Goal: Task Accomplishment & Management: Complete application form

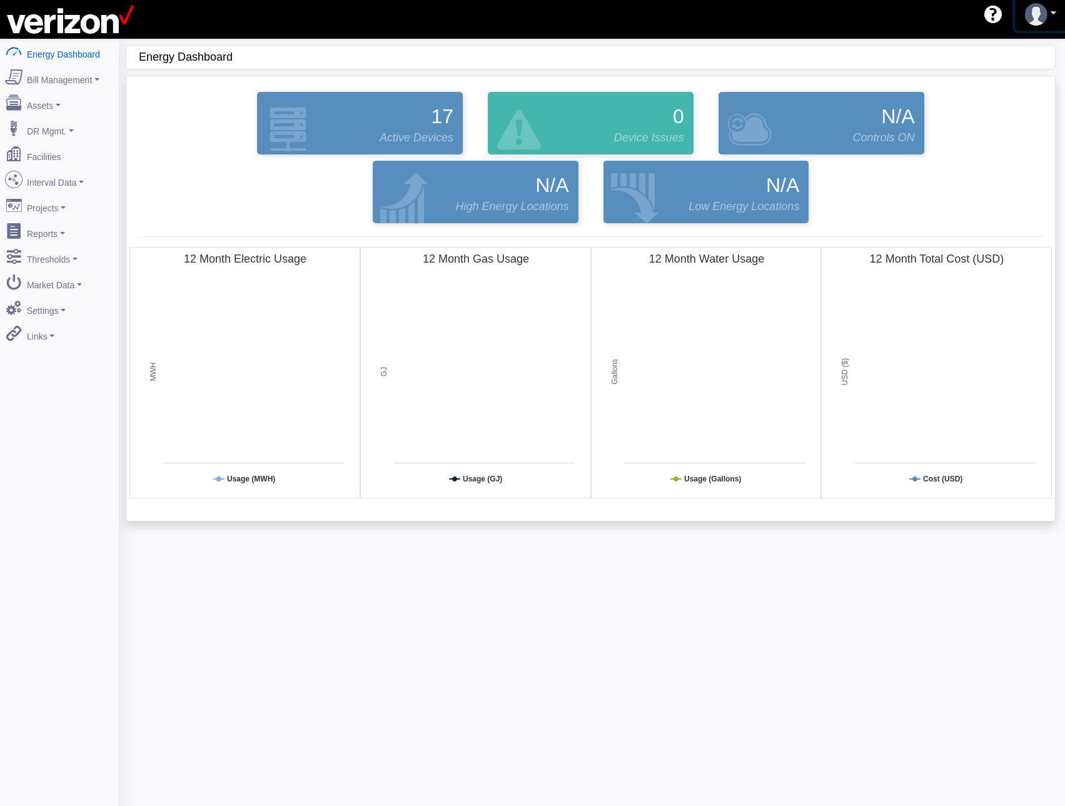
click at [1044, 12] on img at bounding box center [1036, 14] width 23 height 23
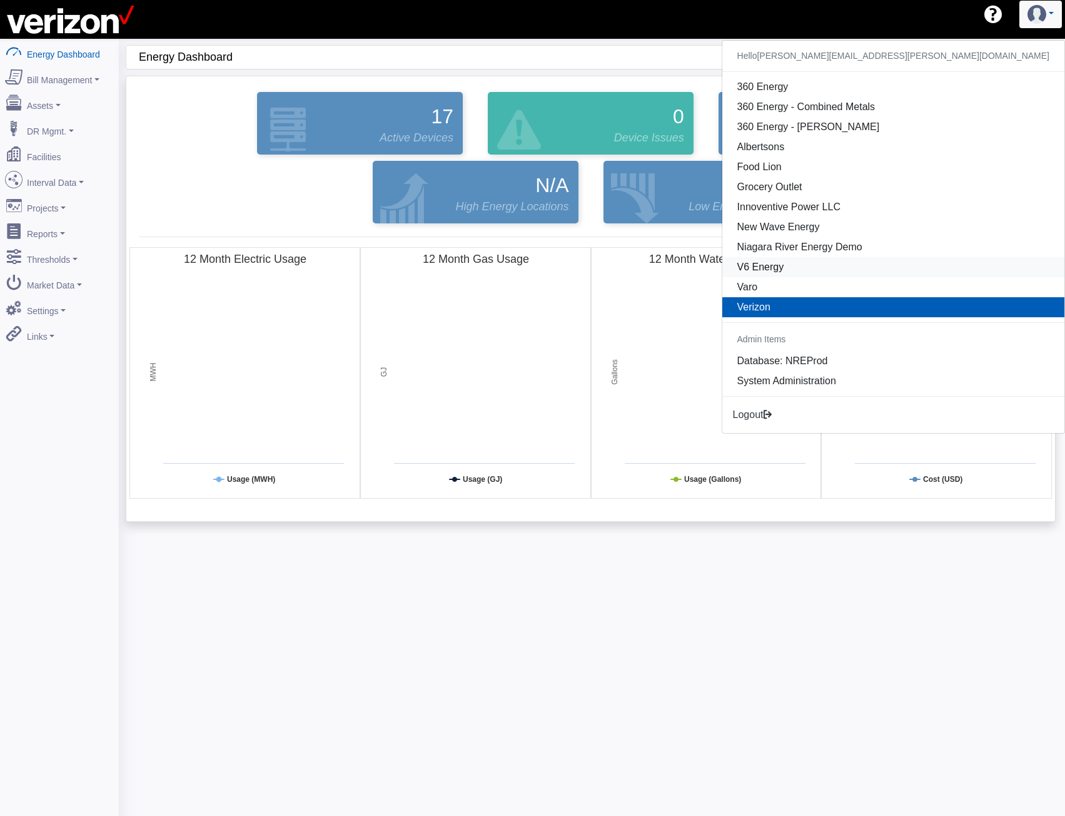
click at [950, 269] on link "V6 Energy" at bounding box center [893, 267] width 342 height 20
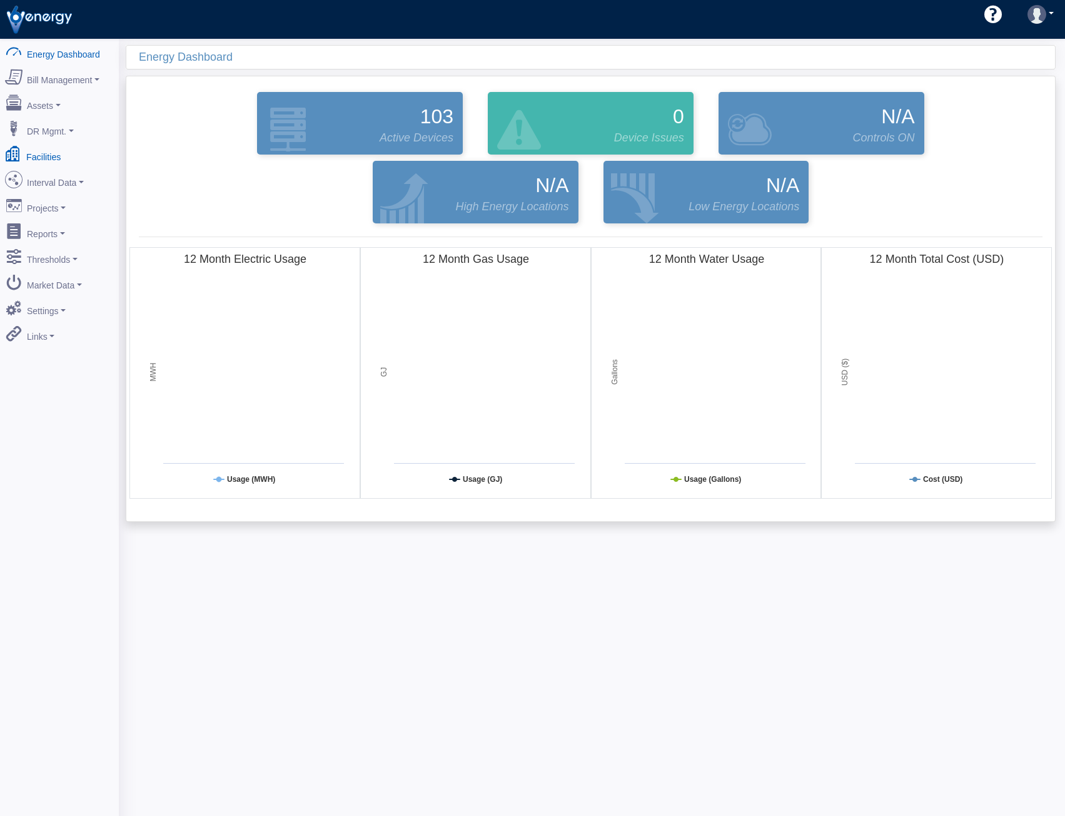
click at [41, 150] on link "Facilities" at bounding box center [59, 154] width 121 height 26
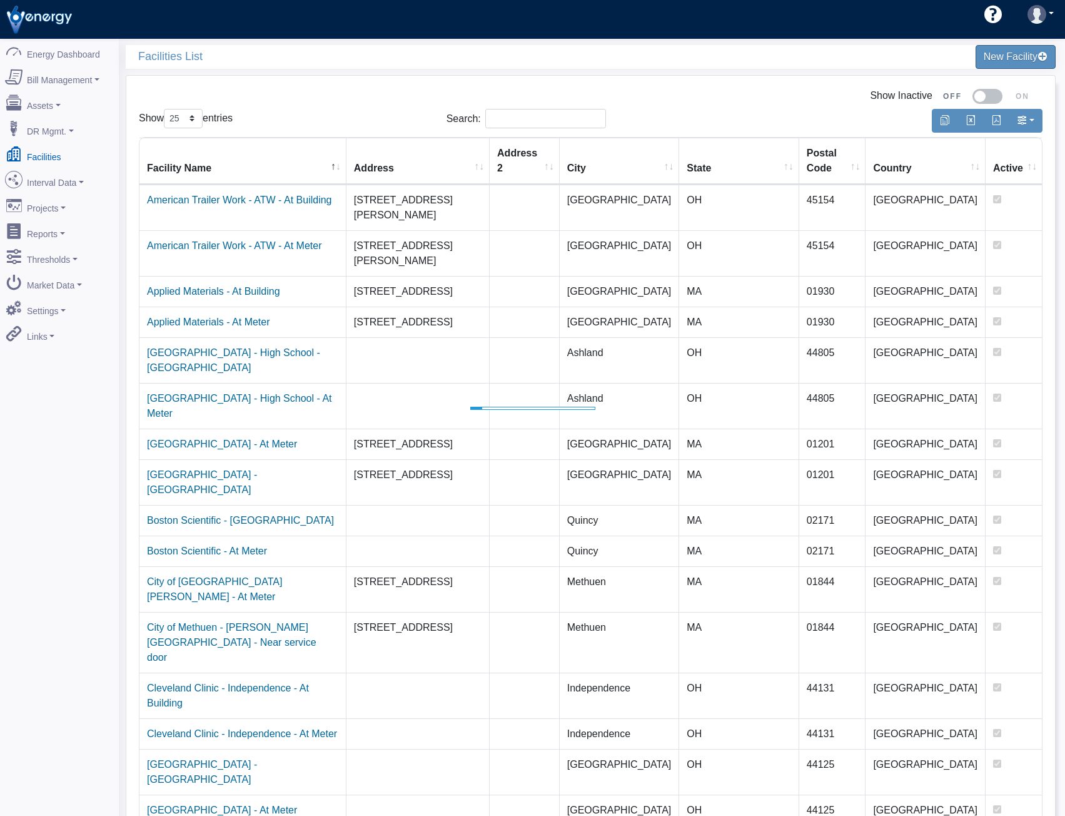
select select "25"
drag, startPoint x: 1009, startPoint y: 49, endPoint x: 985, endPoint y: 58, distance: 25.3
click at [1010, 49] on link "New Facility" at bounding box center [1015, 57] width 88 height 26
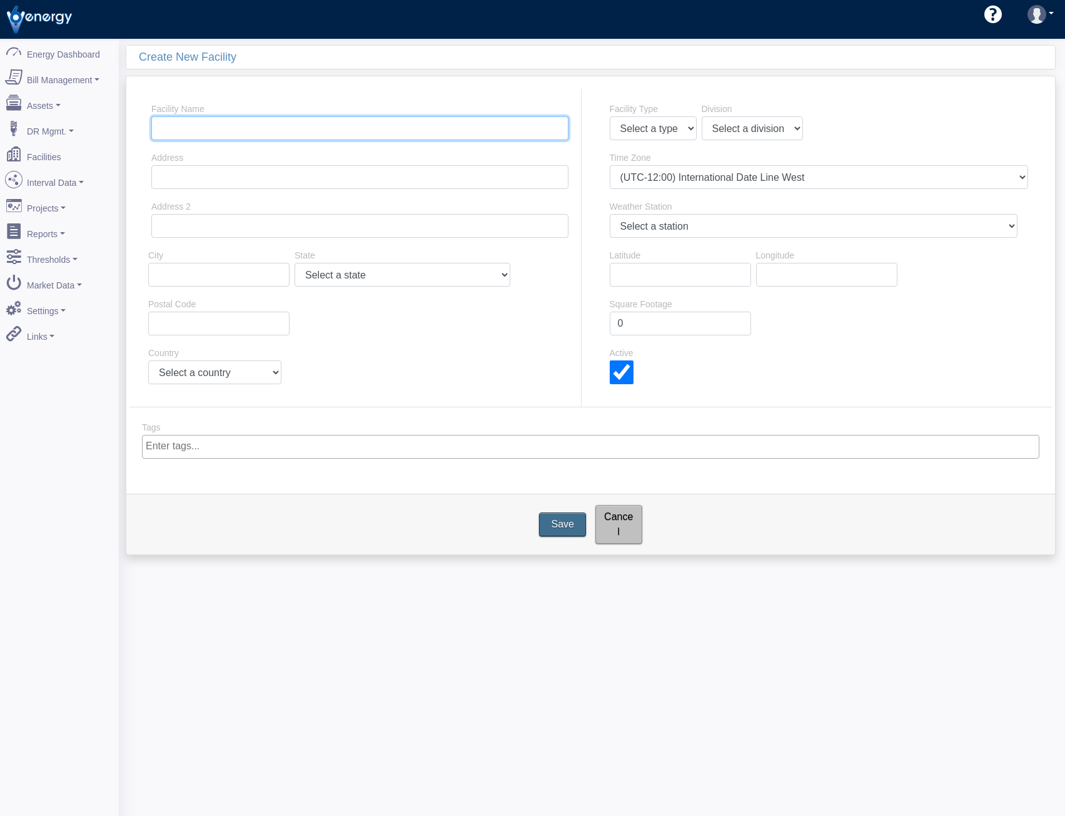
click at [258, 137] on input "Facility Name" at bounding box center [359, 128] width 417 height 24
paste input "Hanover Foods - Aunt Kitty Foods"
type input "Hanover Foods - Aunt Kitty Foods - At Guard Shack"
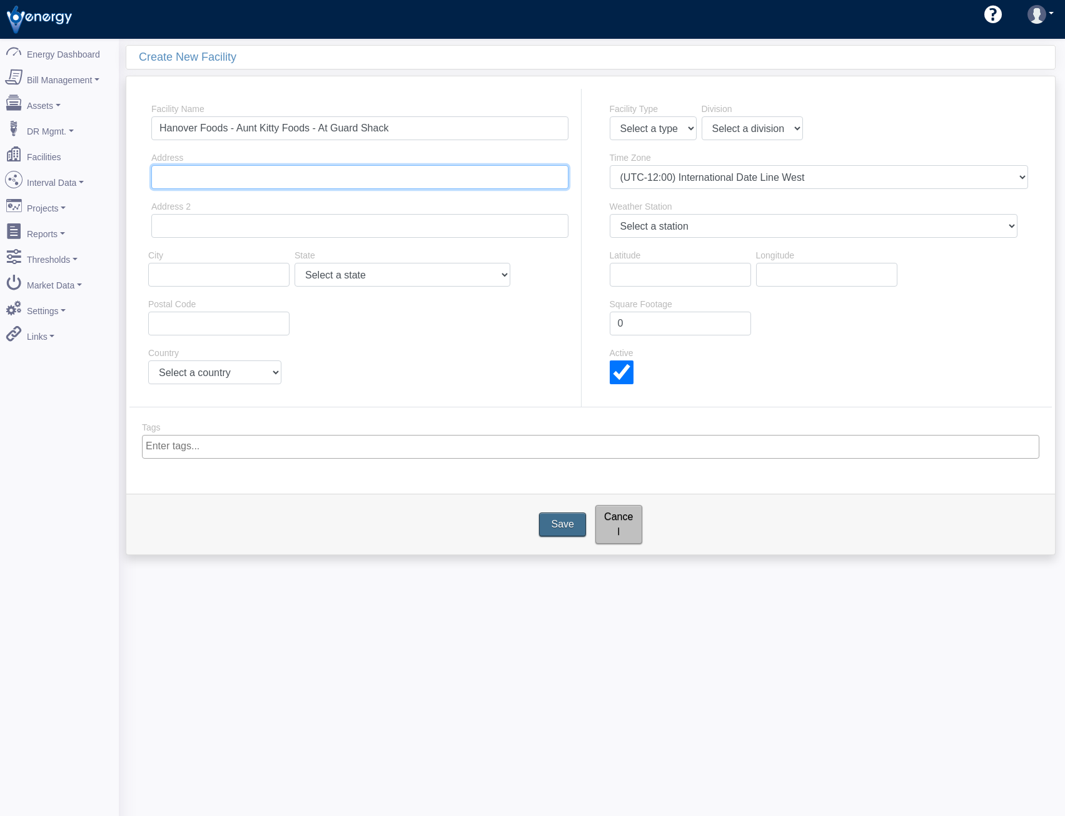
click at [241, 180] on input "Address" at bounding box center [359, 177] width 417 height 24
drag, startPoint x: 162, startPoint y: 259, endPoint x: 165, endPoint y: 268, distance: 9.7
click at [0, 0] on label "City" at bounding box center [0, 0] width 0 height 0
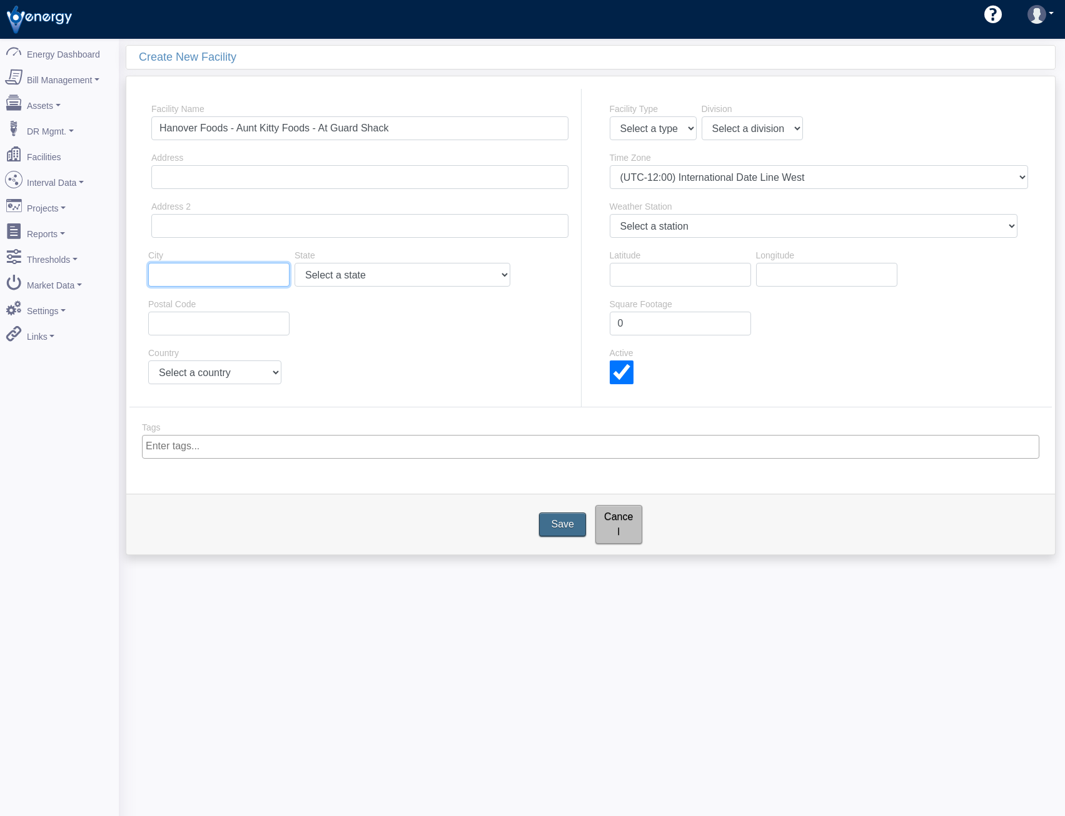
click at [162, 263] on input "City" at bounding box center [218, 275] width 141 height 24
click at [168, 273] on input "City" at bounding box center [218, 275] width 141 height 24
paste input "Vineland"
type input "Vineland"
click at [333, 276] on select "Select a state Alabama Alaska Arizona Arkansas California Colorado Connecticut …" at bounding box center [403, 275] width 216 height 24
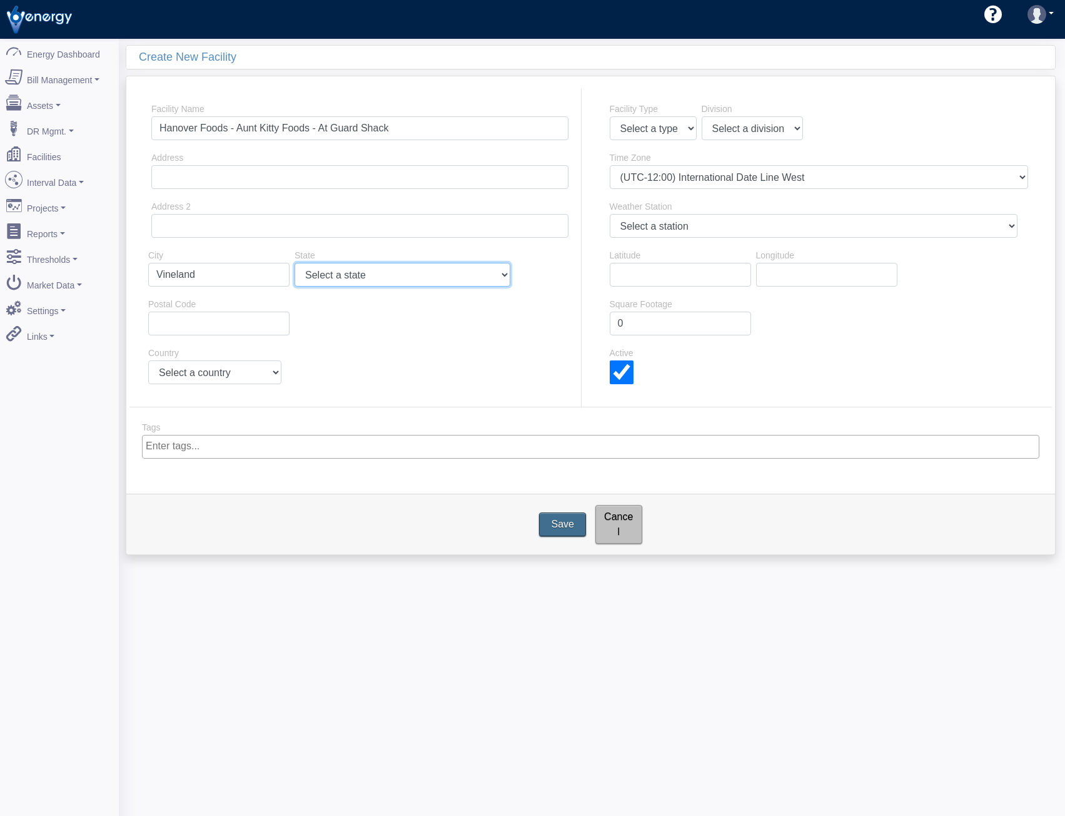
select select "NJ"
click at [295, 263] on select "Select a state Alabama Alaska Arizona Arkansas California Colorado Connecticut …" at bounding box center [403, 275] width 216 height 24
click at [239, 330] on input "Postal Code" at bounding box center [218, 324] width 141 height 24
type input "08360"
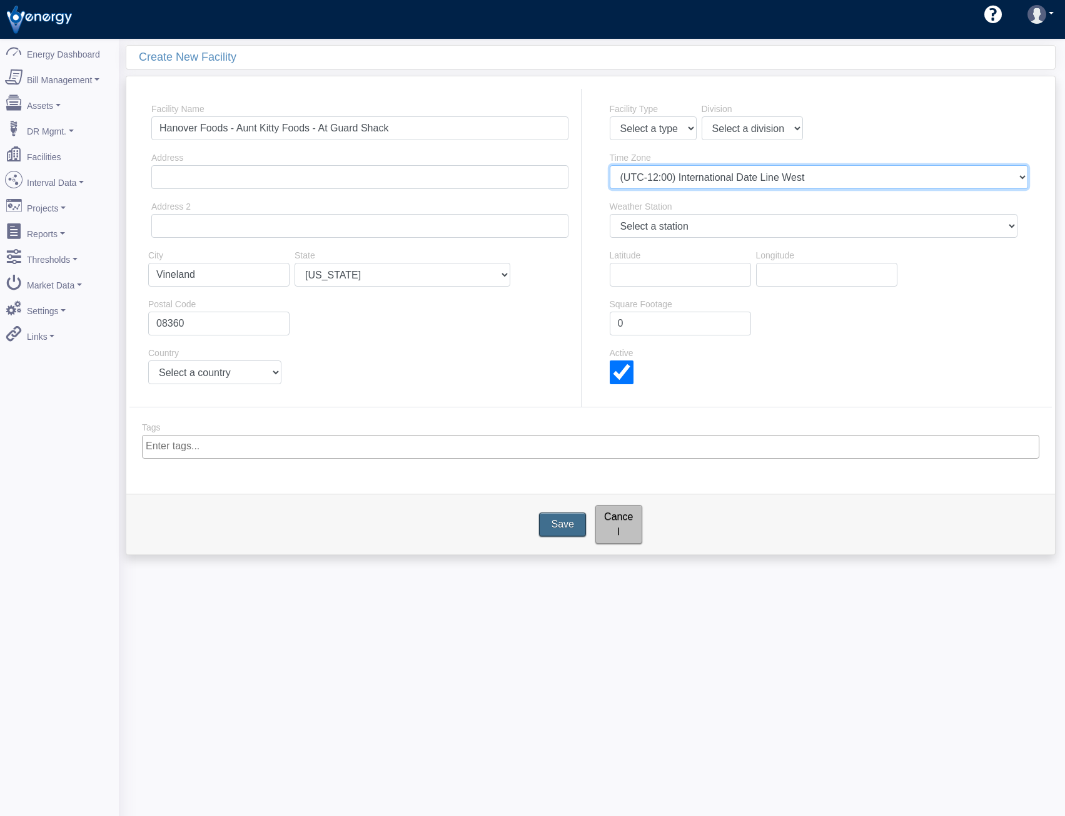
click at [674, 173] on select "(UTC-12:00) International Date Line West (UTC-11:00) Coordinated Universal Time…" at bounding box center [819, 177] width 419 height 24
select select "Eastern Standard Time"
click at [610, 165] on select "(UTC-12:00) International Date Line West (UTC-11:00) Coordinated Universal Time…" at bounding box center [819, 177] width 419 height 24
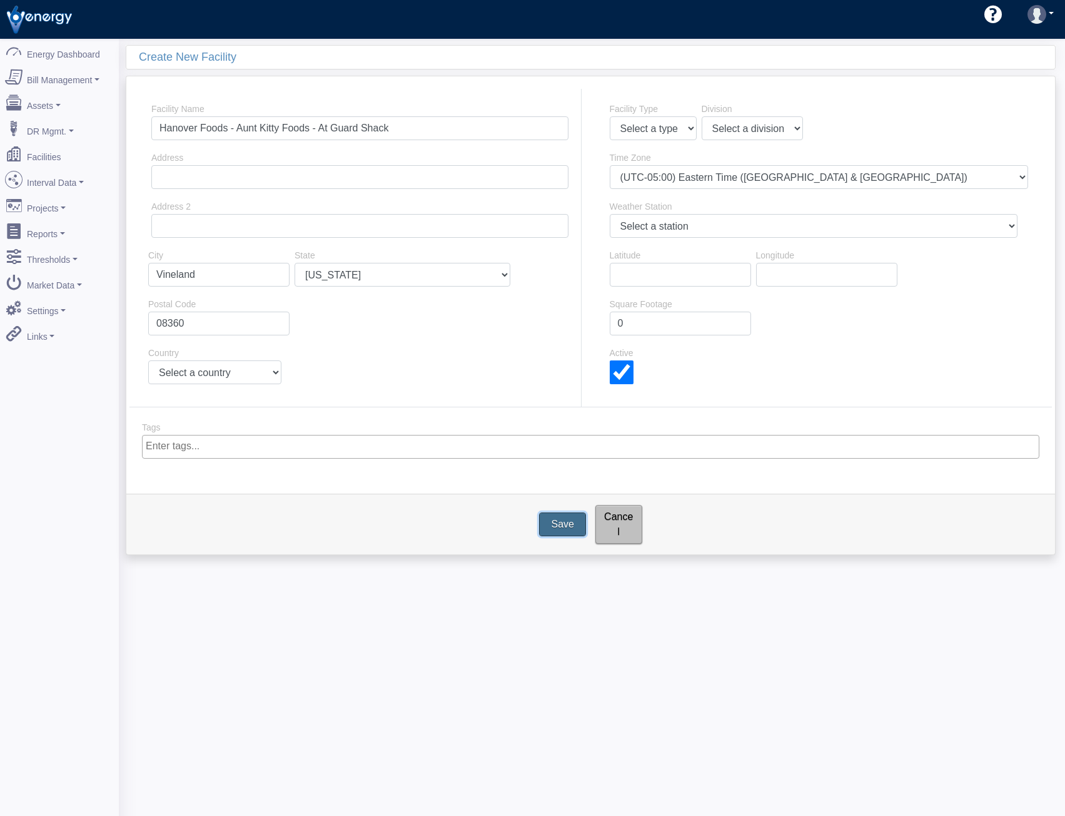
drag, startPoint x: 559, startPoint y: 515, endPoint x: 247, endPoint y: 394, distance: 334.9
click at [269, 400] on form "0 Monthly Facility Name Hanover Foods - Aunt Kitty Foods - At Guard Shack Addre…" at bounding box center [590, 315] width 929 height 478
click at [210, 377] on select "Select a country Canada Mexico United States" at bounding box center [214, 372] width 133 height 24
select select "USA"
click at [148, 360] on select "Select a country Canada Mexico United States" at bounding box center [214, 372] width 133 height 24
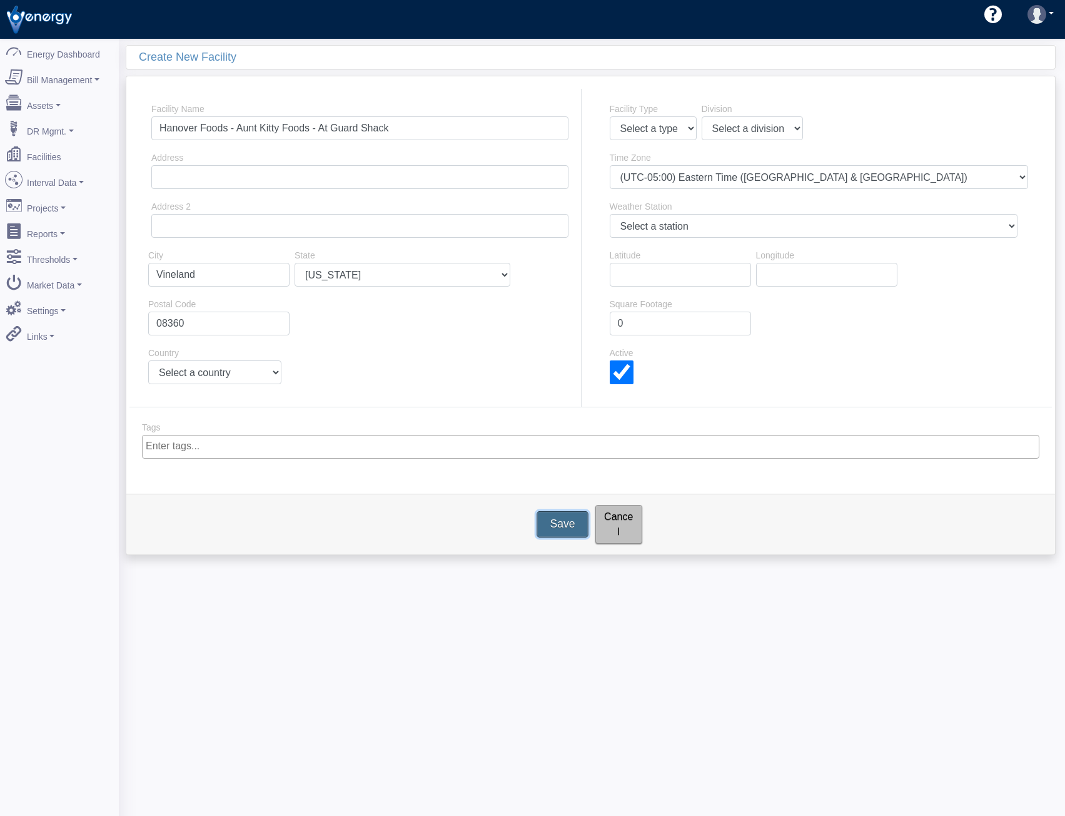
click at [566, 514] on input "Save" at bounding box center [563, 524] width 52 height 26
select select "NJ"
select select "[GEOGRAPHIC_DATA]"
select select "Eastern Standard Time"
click at [354, 126] on input "Hanover Foods - Aunt Kitty Foods - At Guard Shack" at bounding box center [359, 128] width 417 height 24
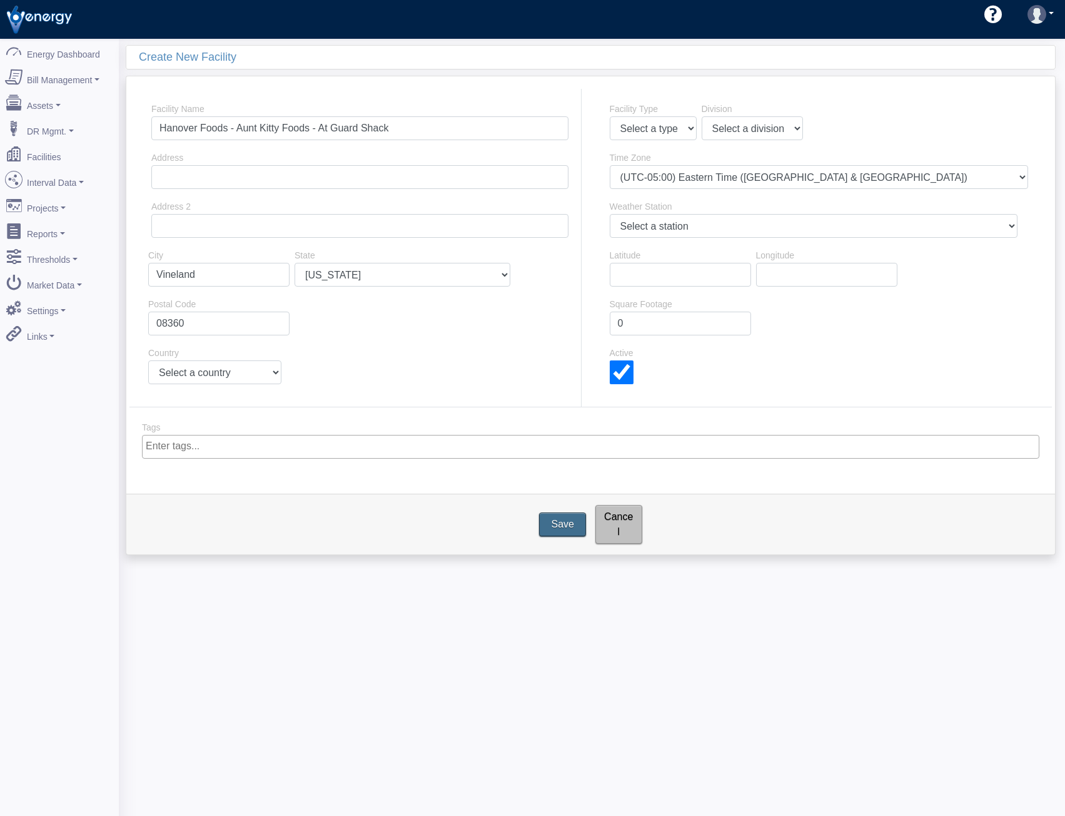
click at [354, 126] on input "Hanover Foods - Aunt Kitty Foods - At Guard Shack" at bounding box center [359, 128] width 417 height 24
type input "Hanover Foods - Aunt Kitty Foods - At Entrance Drive"
click at [557, 519] on input "Save" at bounding box center [563, 524] width 52 height 26
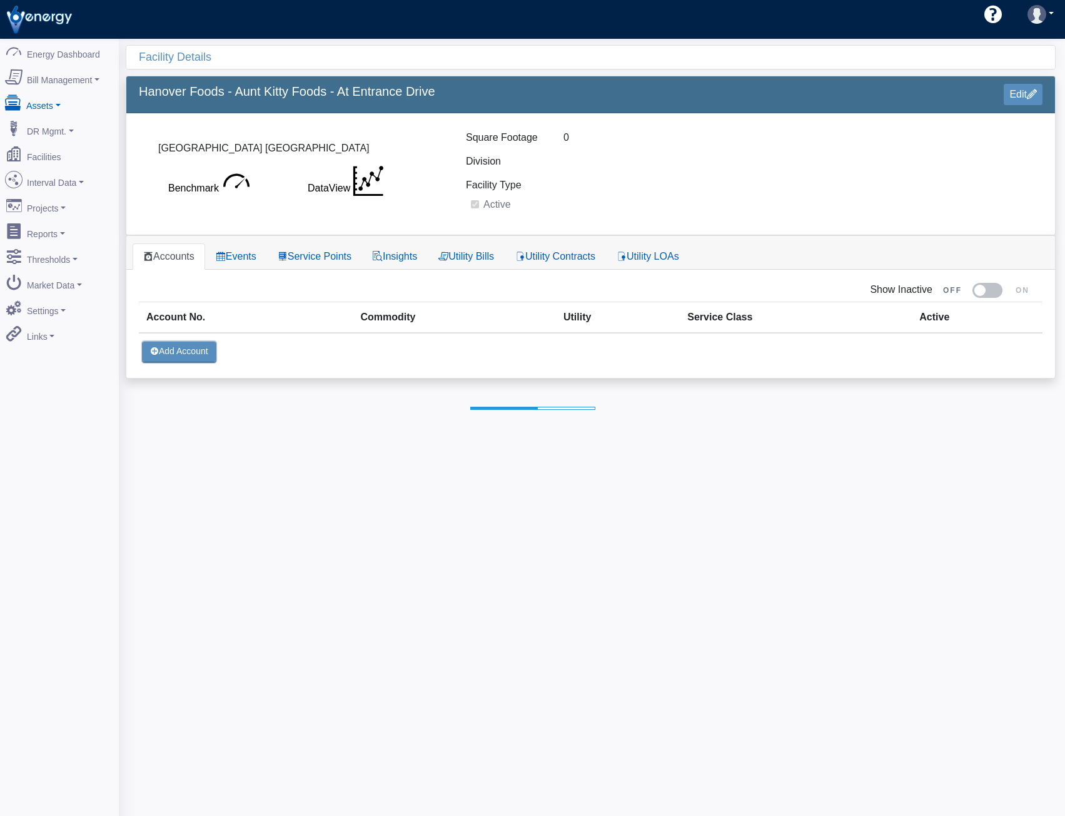
click at [68, 96] on link "Assets" at bounding box center [59, 103] width 121 height 26
click at [62, 123] on link "Devices" at bounding box center [59, 127] width 121 height 23
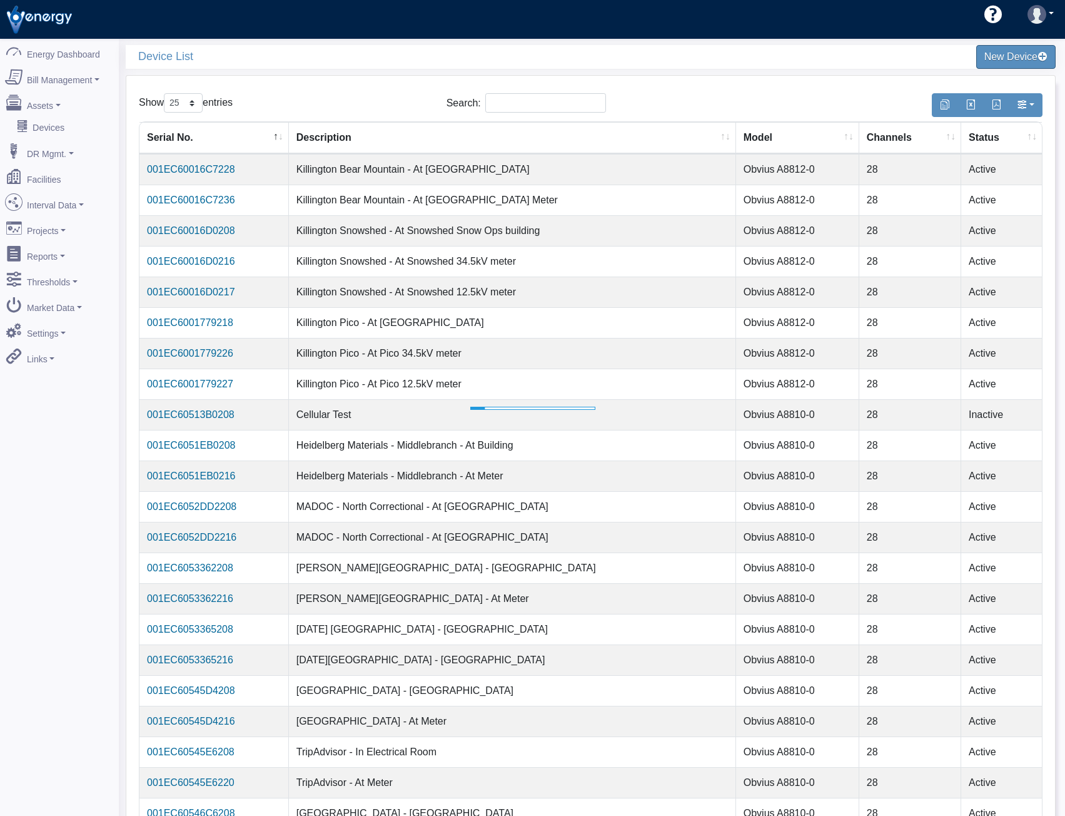
select select "25"
click at [1031, 53] on link "New Device" at bounding box center [1016, 57] width 88 height 26
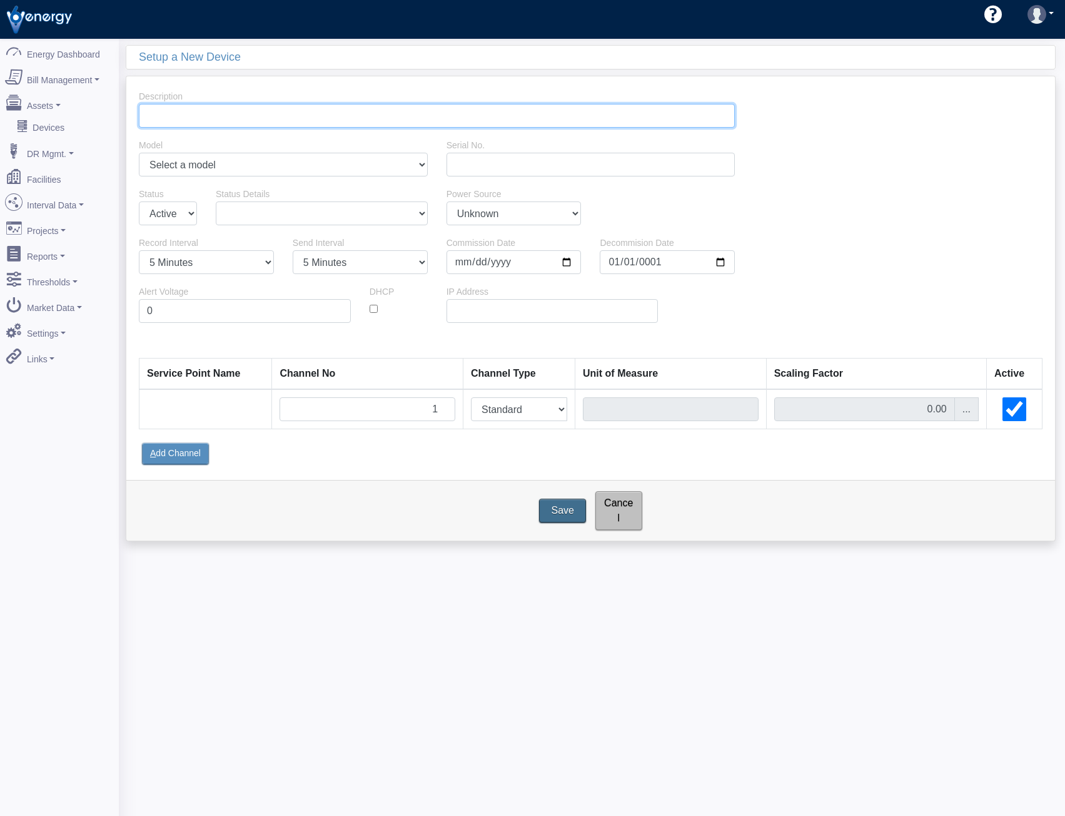
click at [370, 113] on input "Description" at bounding box center [437, 116] width 596 height 24
paste input "Hanover Foods - Aunt Kitty Foods"
type input "Hanover Foods - Aunt Kitty Foods - At Guard Shack"
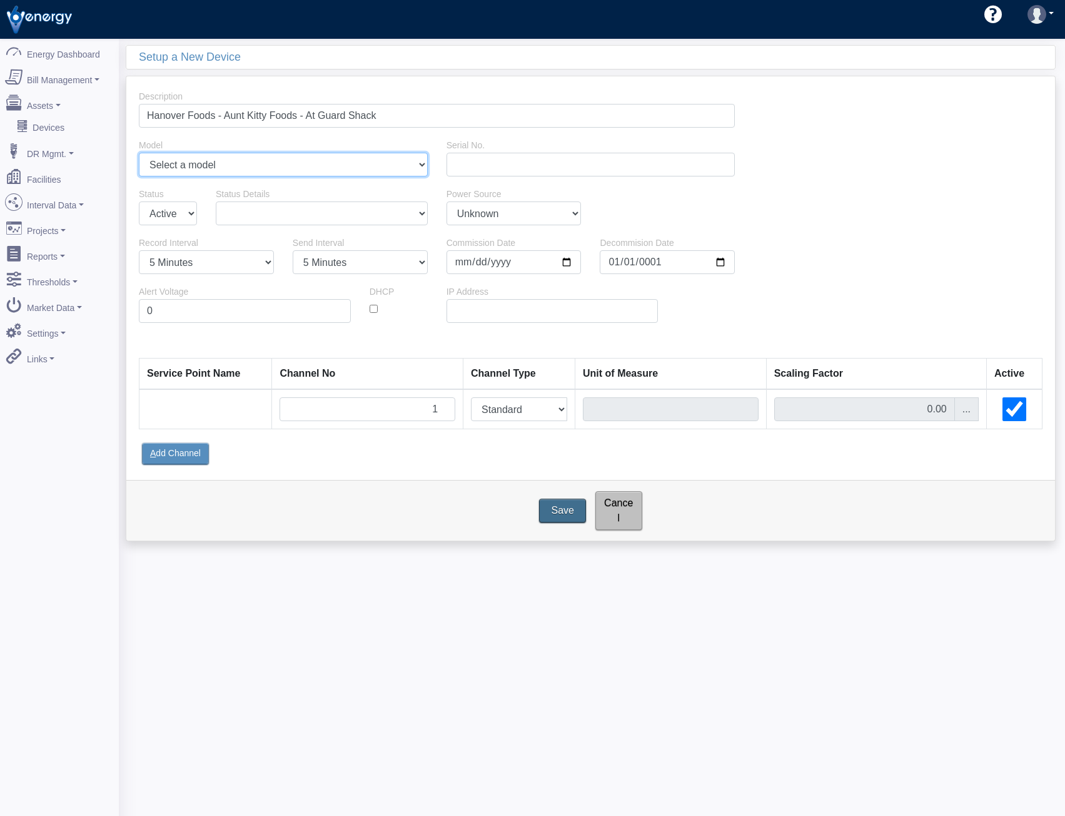
click at [276, 173] on select "Select a model iLon Smart Server eLutions EPIM iLon e3/100 eLutions GPIM Generi…" at bounding box center [283, 165] width 289 height 24
select select "10"
click at [139, 153] on select "Select a model iLon Smart Server eLutions EPIM iLon e3/100 eLutions GPIM Generi…" at bounding box center [283, 165] width 289 height 24
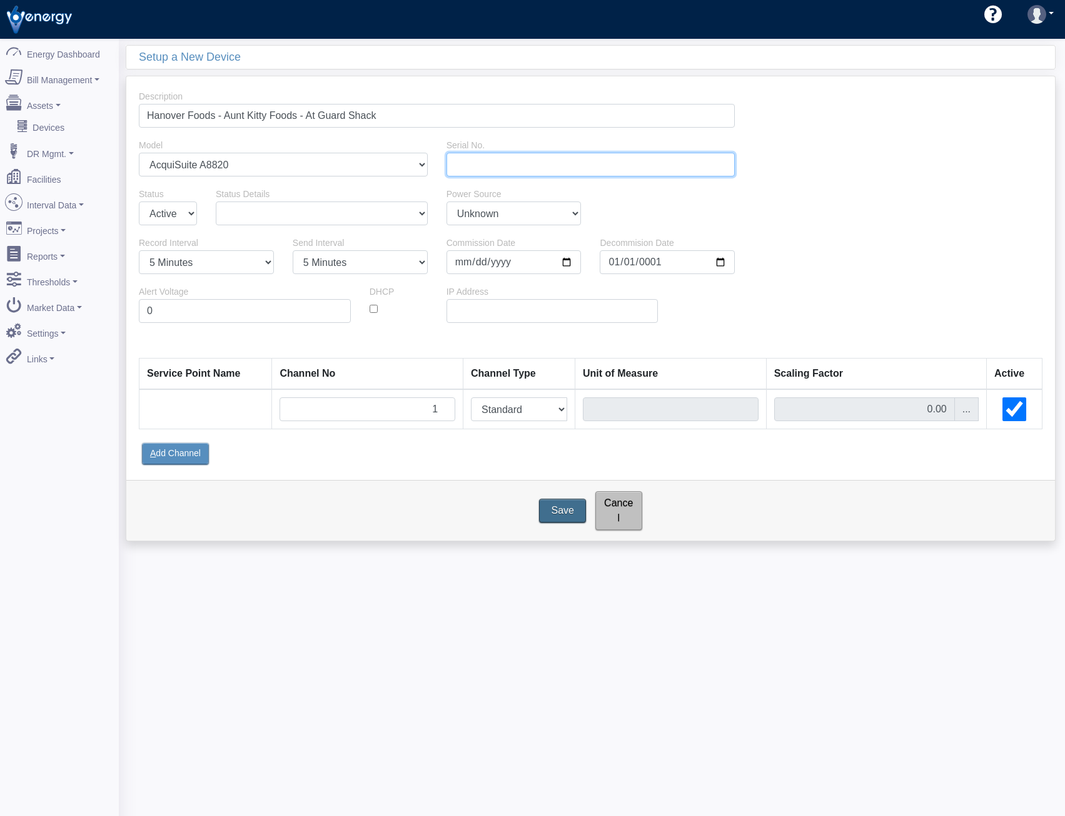
click at [477, 172] on input "Serial No." at bounding box center [591, 165] width 289 height 24
paste input "Hanover Foods - Aunt Kitty Foods"
type input "Hanover Foods - Aunt Kitty Foods"
click at [501, 167] on input "Serial No." at bounding box center [591, 165] width 289 height 24
paste input "001EC6100458"
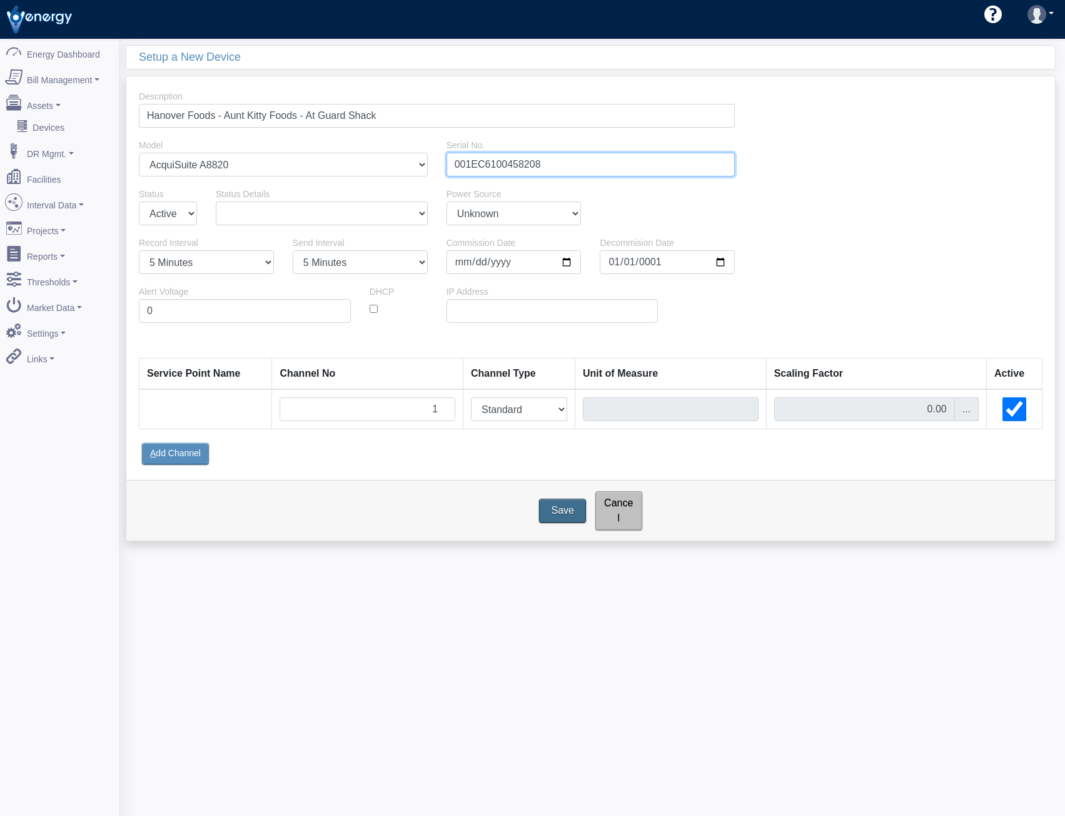
type input "001EC6100458208"
click at [492, 215] on select "Unknown PoE Solar Battery Electric CMS Power Supply 12V Supply 24V Supply" at bounding box center [514, 213] width 135 height 24
select select "7"
click at [447, 201] on select "Unknown PoE Solar Battery Electric CMS Power Supply 12V Supply 24V Supply" at bounding box center [514, 213] width 135 height 24
drag, startPoint x: 248, startPoint y: 311, endPoint x: 156, endPoint y: 309, distance: 91.3
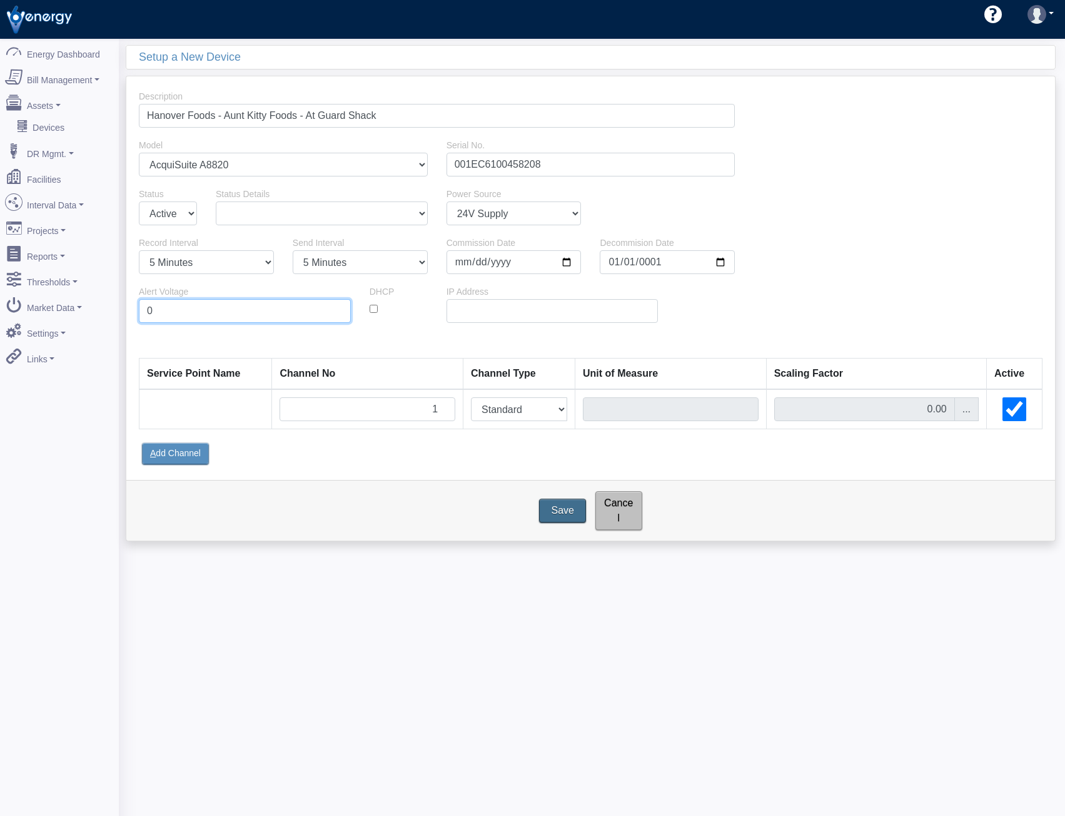
click at [156, 309] on input "0" at bounding box center [245, 311] width 212 height 24
drag, startPoint x: 228, startPoint y: 317, endPoint x: 26, endPoint y: 317, distance: 202.0
click at [26, 317] on div "Energy Dashboard Bill Management Dashboard Utility Bills Maintenance Reports Pa…" at bounding box center [532, 447] width 1065 height 816
type input "22"
click at [966, 405] on div "..." at bounding box center [967, 409] width 24 height 24
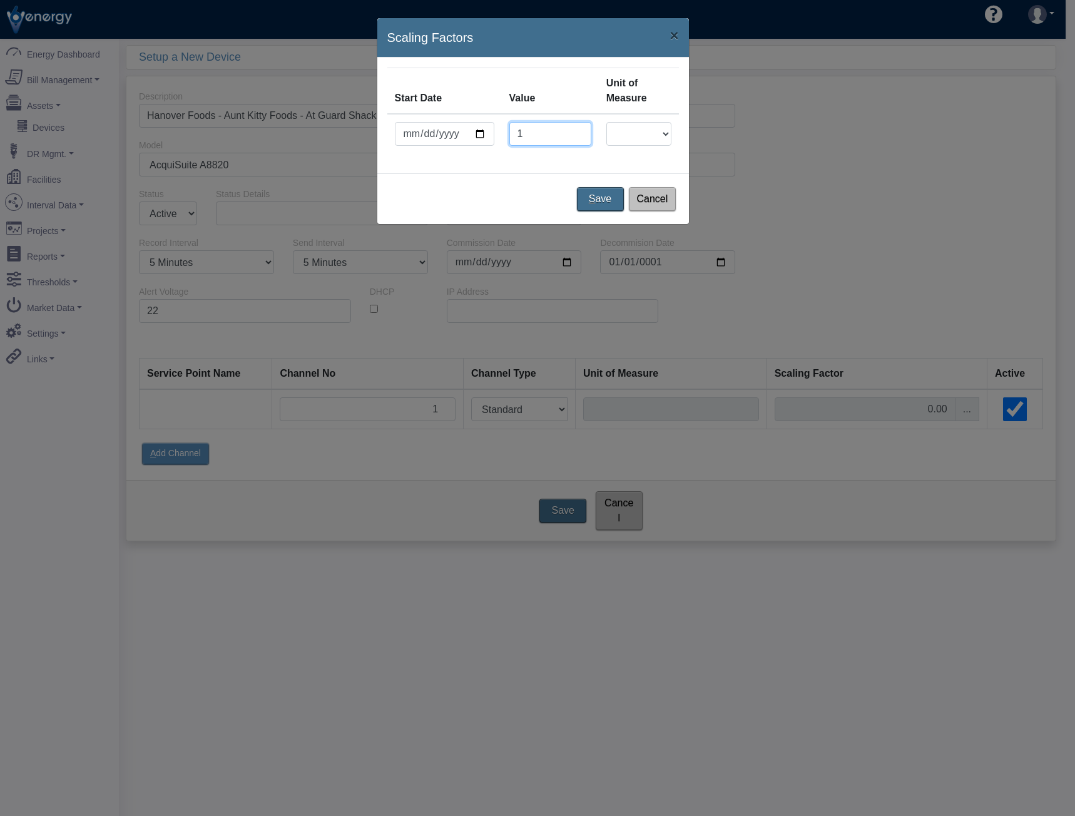
type input "1"
click at [650, 136] on select "1 CuFt 100 CuFt 1000 CuFt AMPS BIT CAD CAD ($) CCF CF CM3 Containers COUNT DC D…" at bounding box center [638, 134] width 65 height 24
select select "10"
click at [606, 122] on select "1 CuFt 100 CuFt 1000 CuFt AMPS BIT CAD CAD ($) CCF CF CM3 Containers COUNT DC D…" at bounding box center [638, 134] width 65 height 24
click at [606, 195] on button "S ave" at bounding box center [600, 199] width 52 height 26
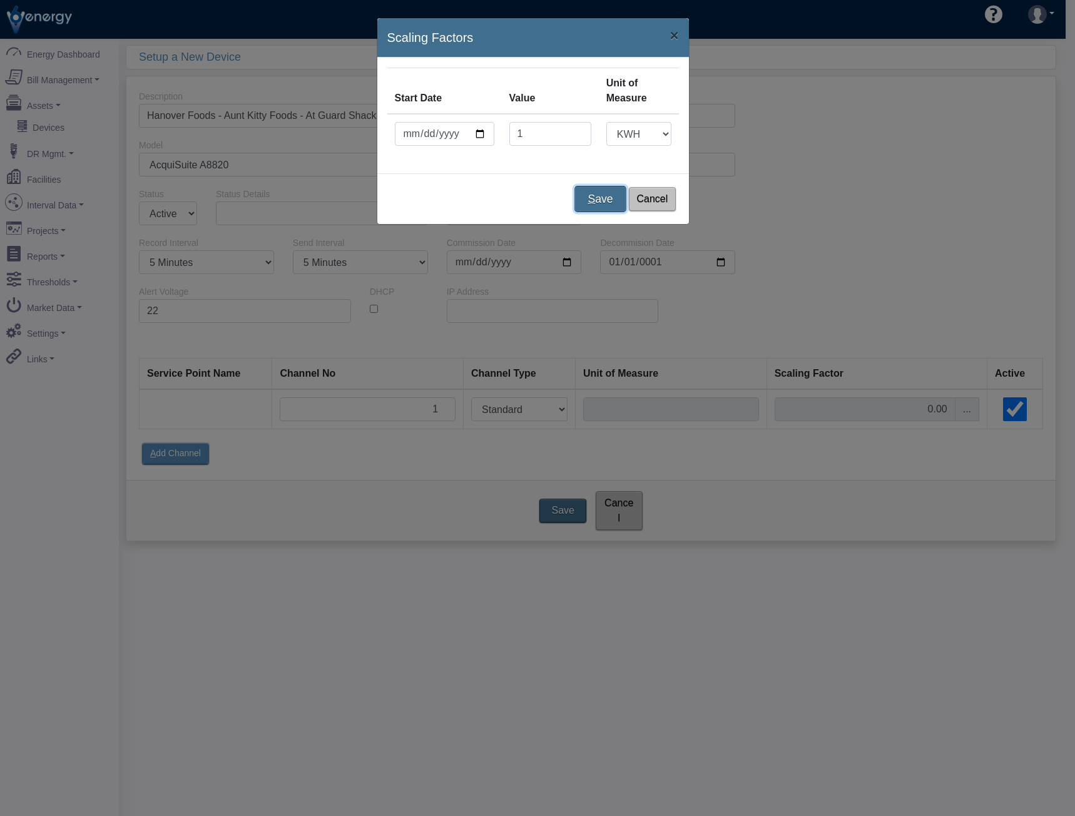
type input "KWH"
type input "1"
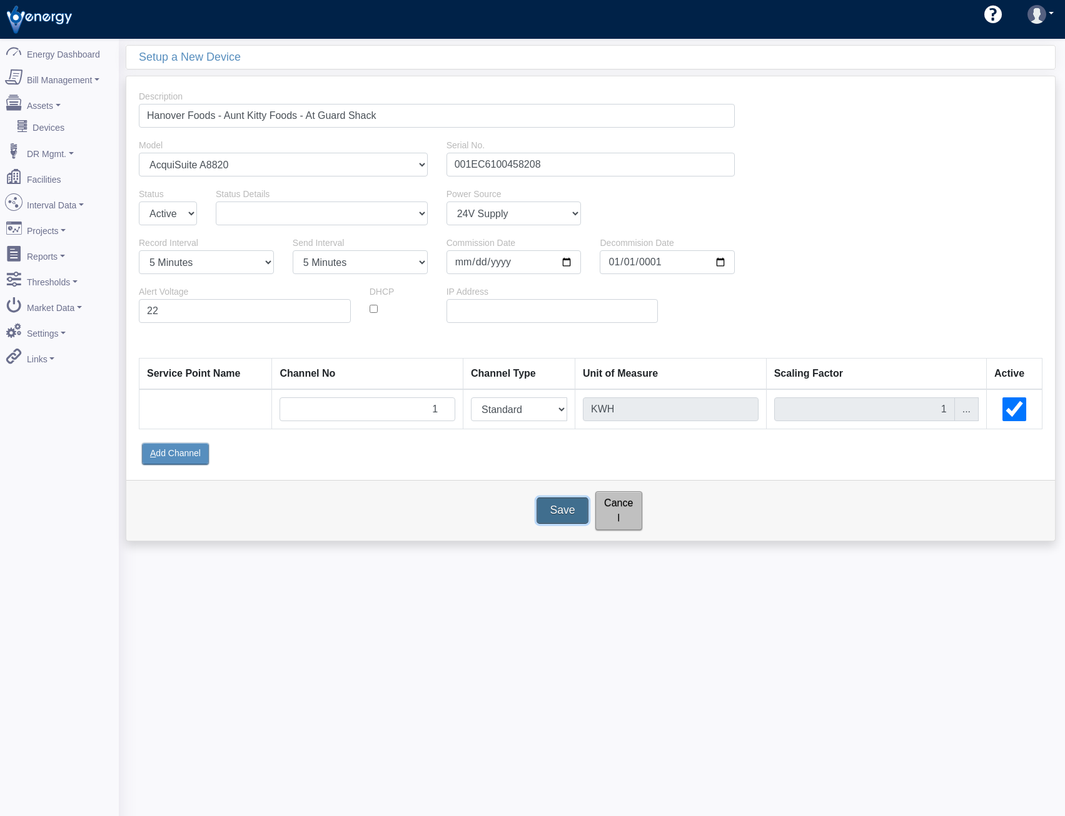
click at [553, 497] on input "Save" at bounding box center [563, 510] width 52 height 26
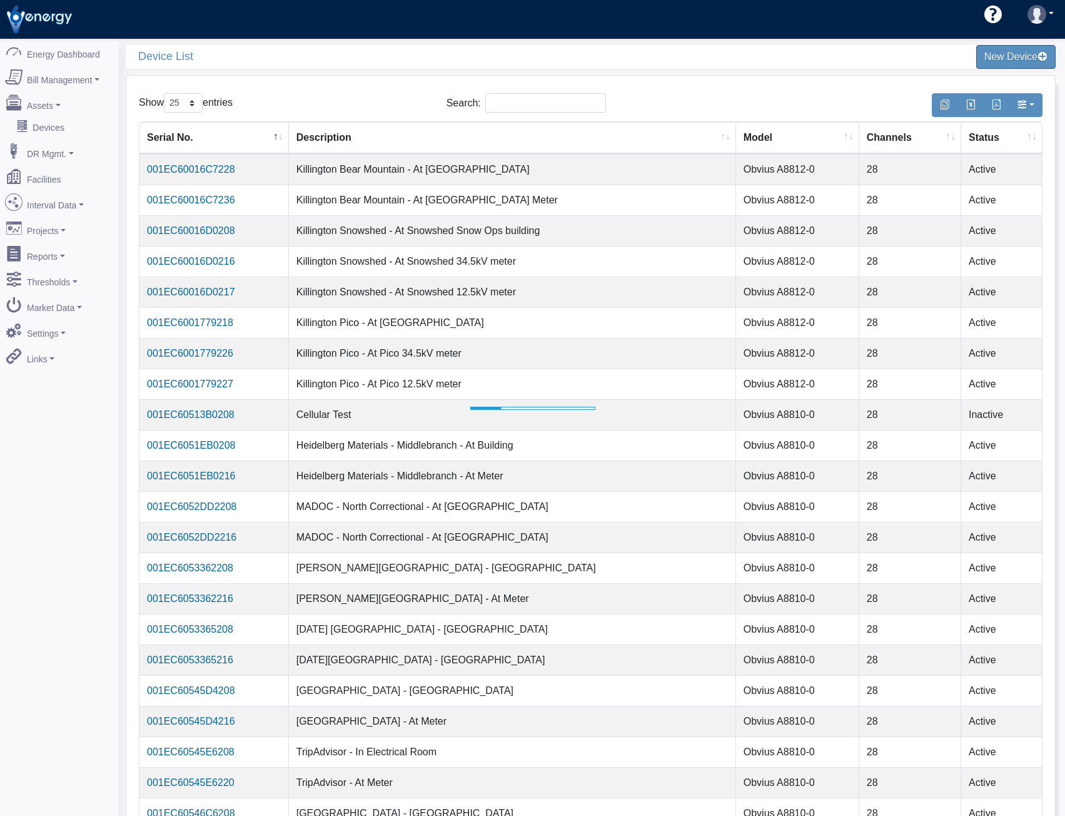
select select "25"
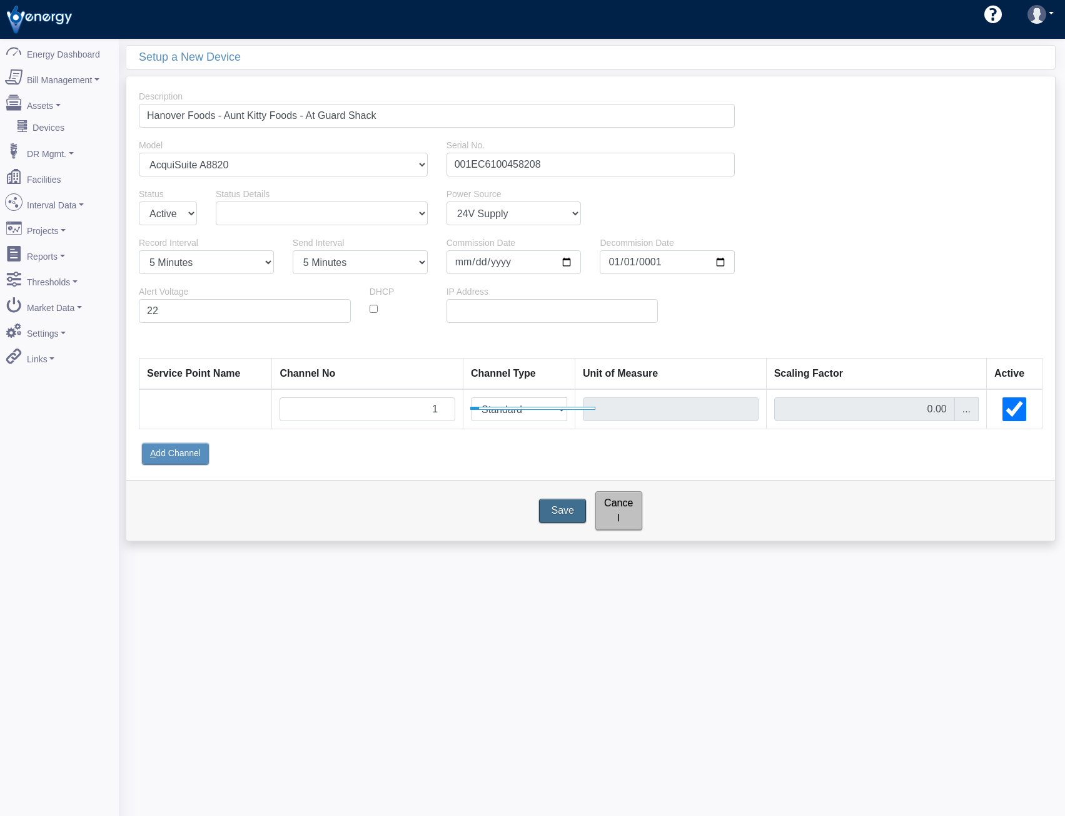
select select "10"
select select "7"
click at [323, 114] on input "Hanover Foods - Aunt Kitty Foods - At Guard Shack" at bounding box center [437, 116] width 596 height 24
type input "Hanover Foods - Aunt Kitty Foods - At Entrance Drive"
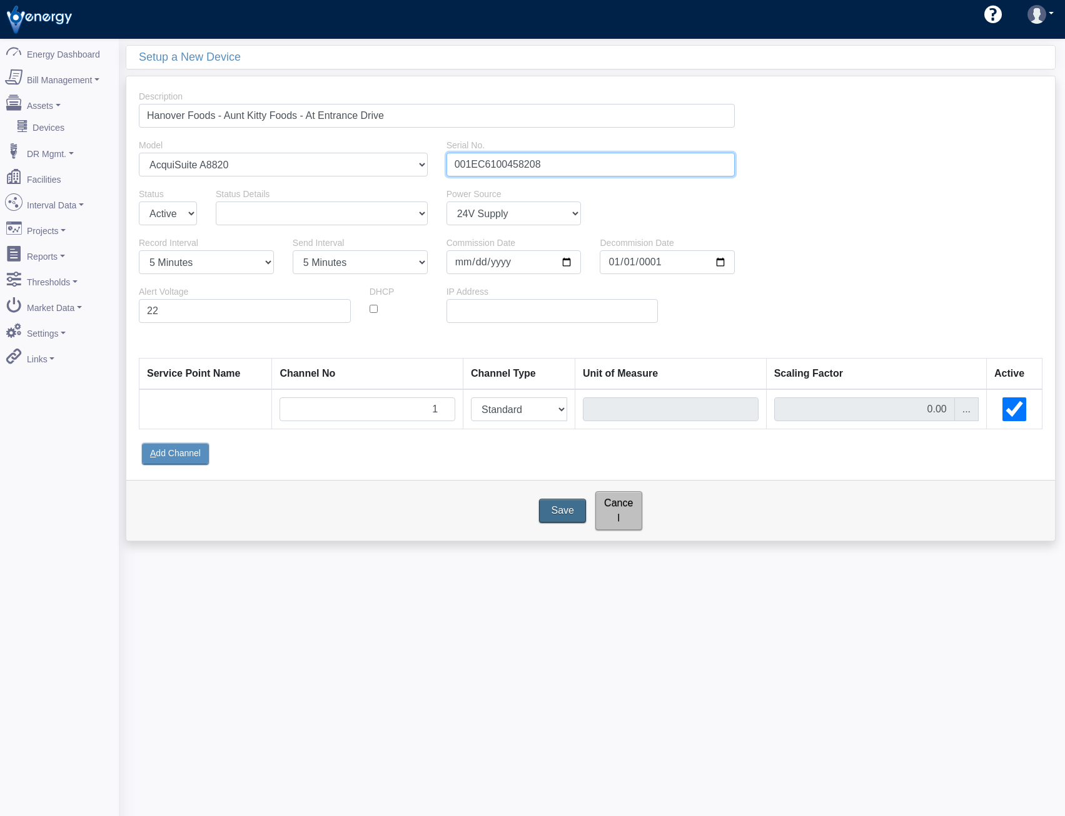
click at [561, 168] on input "001EC6100458208" at bounding box center [591, 165] width 289 height 24
type input "001EC6100458216"
click at [524, 220] on select "Unknown PoE Solar Battery Electric CMS Power Supply 12V Supply 24V Supply" at bounding box center [514, 213] width 135 height 24
select select "2"
click at [447, 201] on select "Unknown PoE Solar Battery Electric CMS Power Supply 12V Supply 24V Supply" at bounding box center [514, 213] width 135 height 24
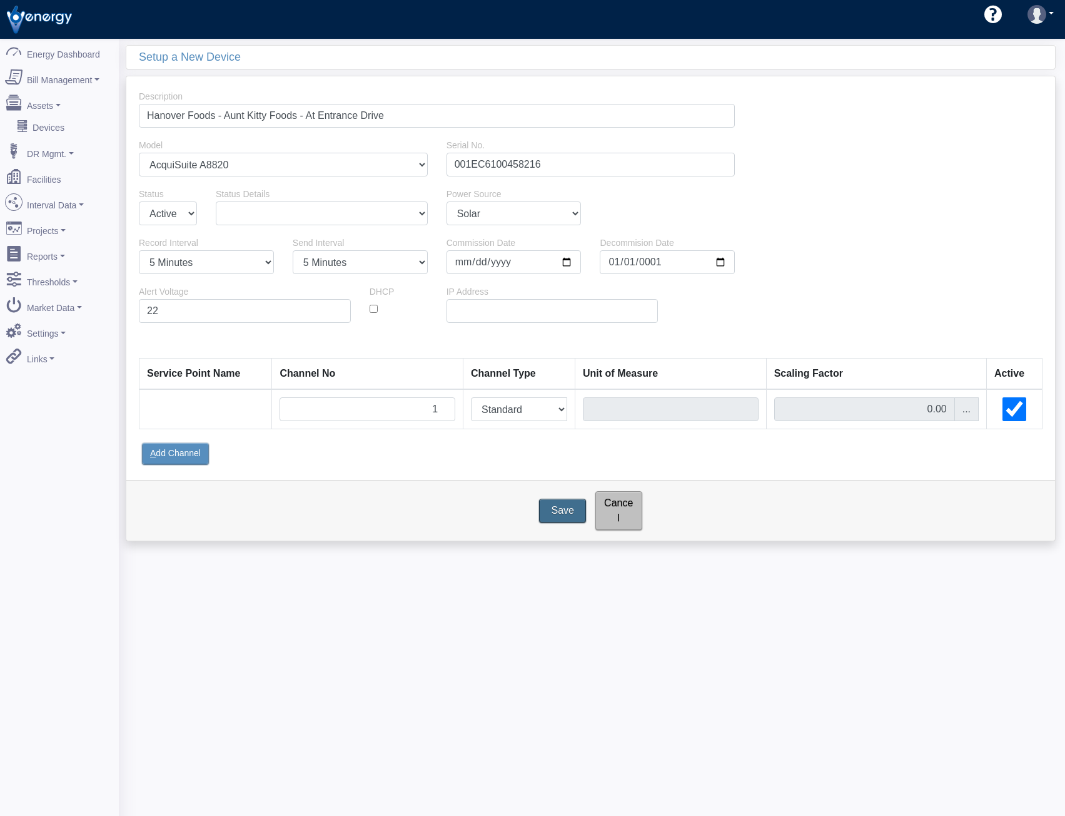
click at [974, 405] on div "..." at bounding box center [967, 409] width 24 height 24
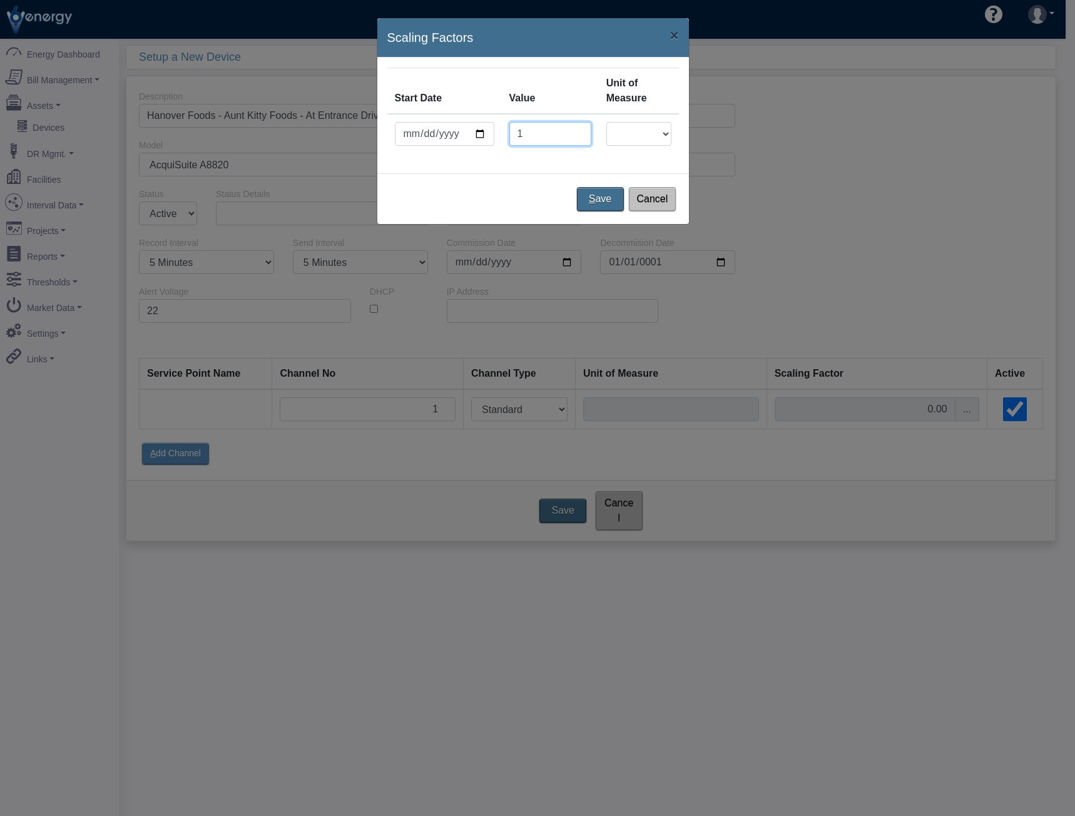
type input "1"
click at [638, 136] on select "1 CuFt 100 CuFt 1000 CuFt AMPS BIT CAD CAD ($) CCF CF CM3 Containers COUNT DC D…" at bounding box center [638, 134] width 65 height 24
select select "3"
click at [606, 122] on select "1 CuFt 100 CuFt 1000 CuFt AMPS BIT CAD CAD ($) CCF CF CM3 Containers COUNT DC D…" at bounding box center [638, 134] width 65 height 24
click at [605, 200] on button "S ave" at bounding box center [600, 199] width 52 height 26
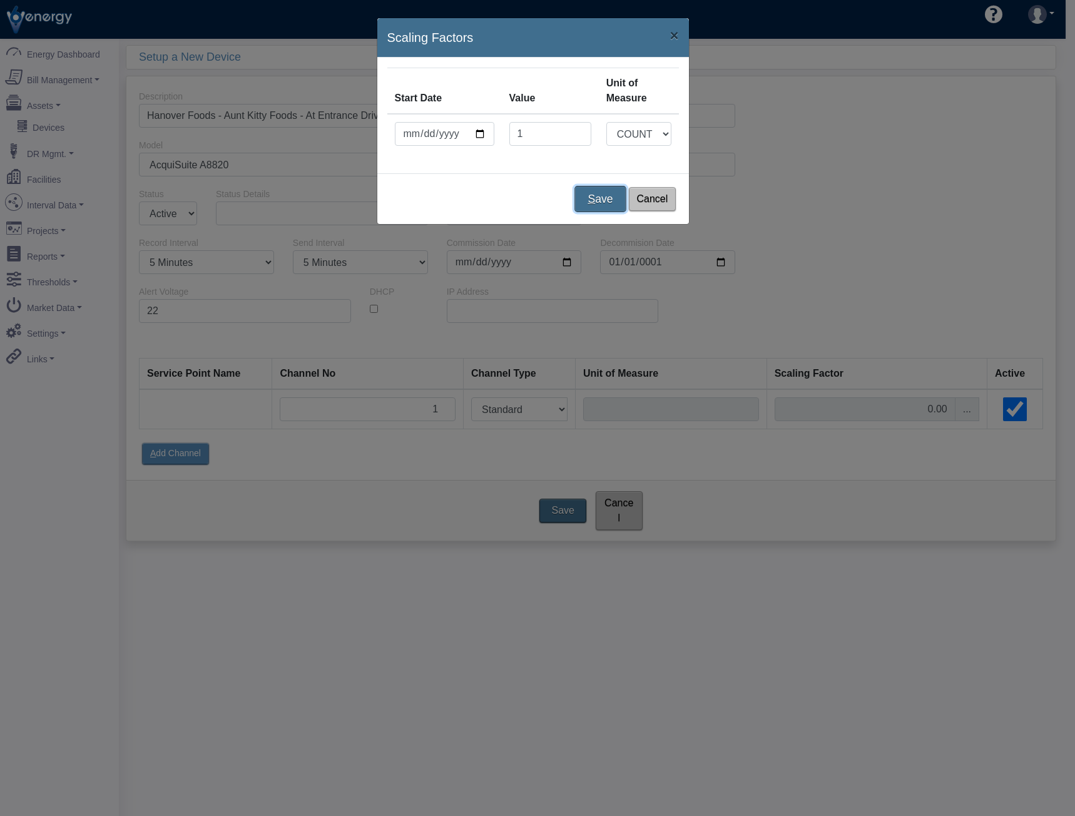
type input "COUNT"
type input "1"
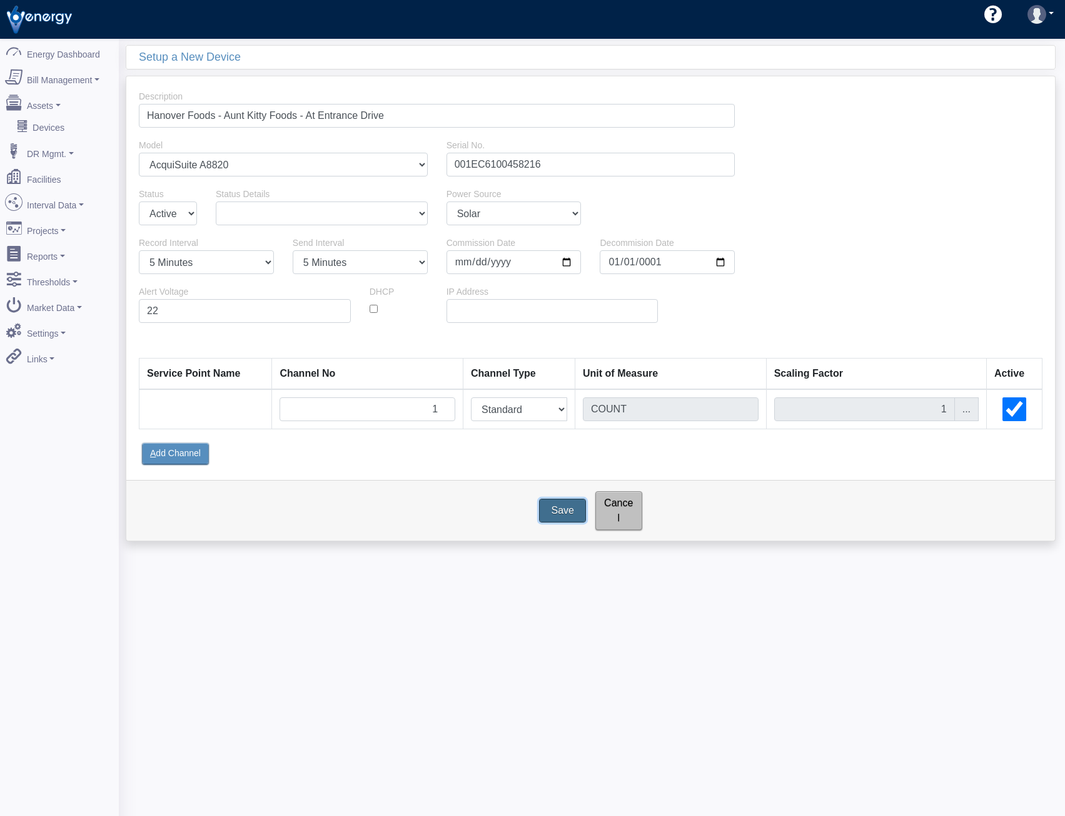
drag, startPoint x: 564, startPoint y: 499, endPoint x: 349, endPoint y: 484, distance: 215.1
click at [349, 484] on div "Save Cancel" at bounding box center [590, 510] width 929 height 61
drag, startPoint x: 276, startPoint y: 313, endPoint x: 86, endPoint y: 318, distance: 190.2
click at [86, 318] on div "Energy Dashboard Bill Management Dashboard Utility Bills Maintenance Reports Pa…" at bounding box center [532, 447] width 1065 height 816
type input "11"
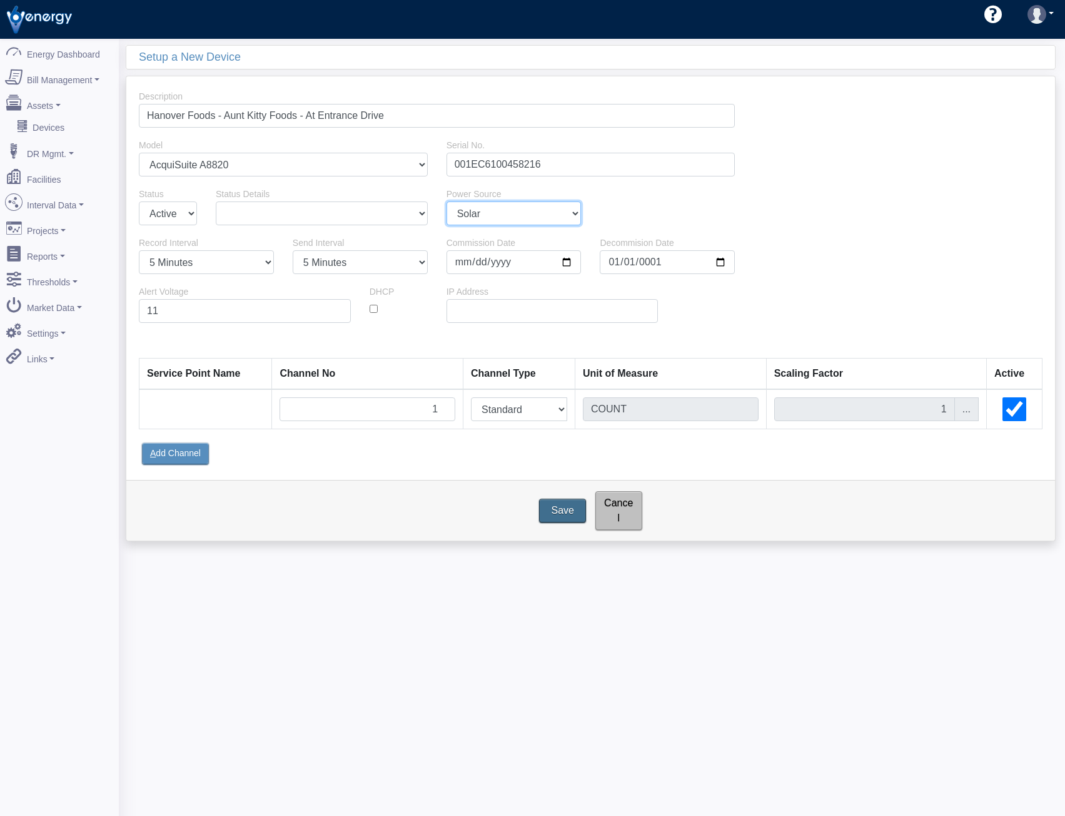
click at [495, 216] on select "Unknown PoE Solar Battery Electric CMS Power Supply 12V Supply 24V Supply" at bounding box center [514, 213] width 135 height 24
click at [559, 501] on input "Save" at bounding box center [563, 510] width 52 height 26
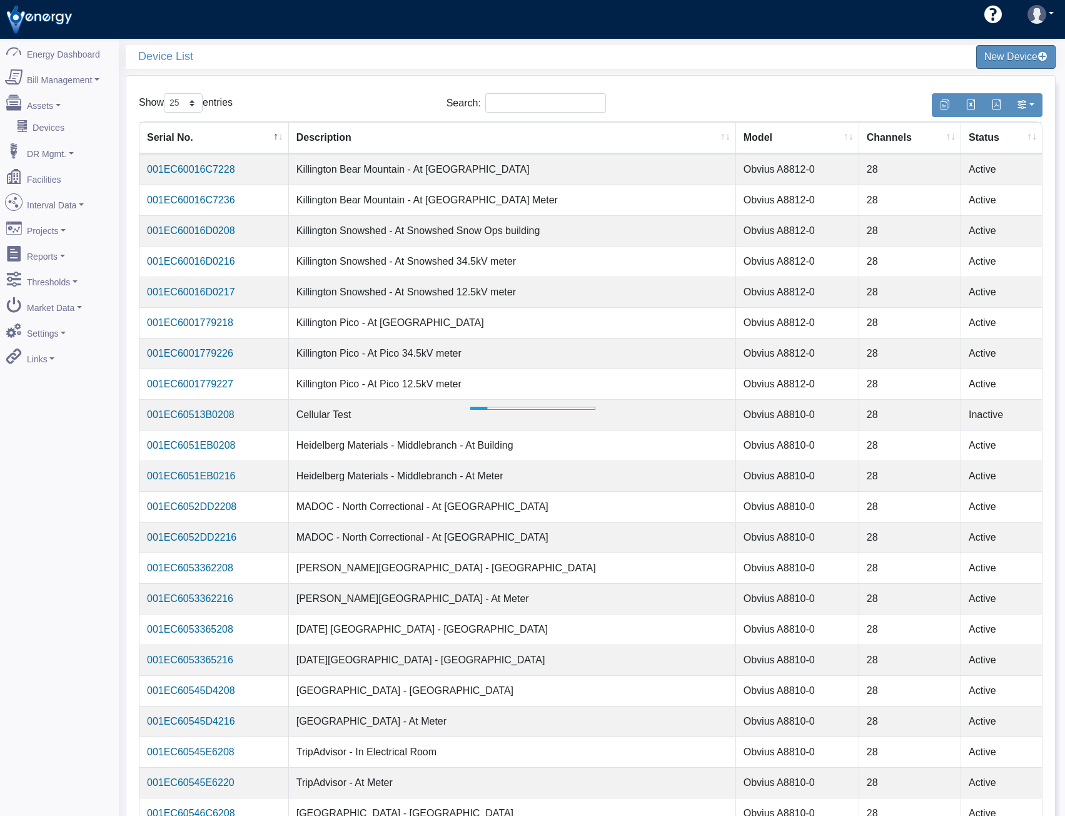
select select "25"
click at [547, 104] on input "Search:" at bounding box center [545, 102] width 121 height 19
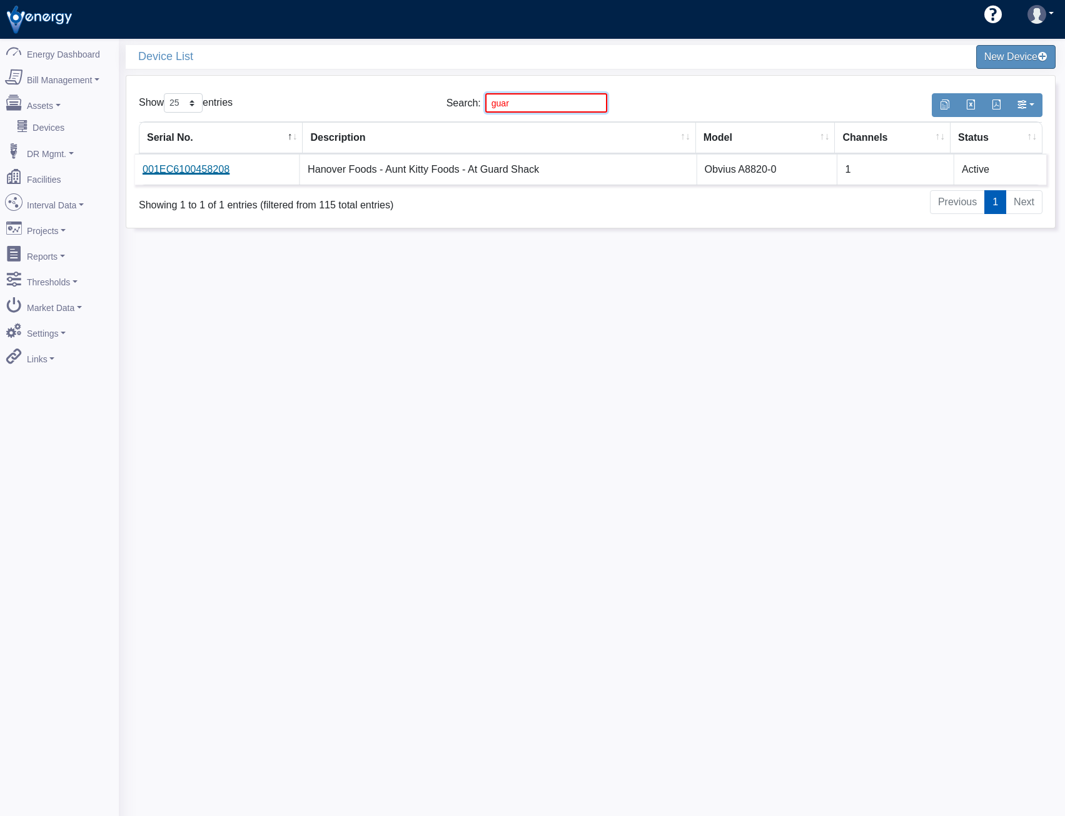
type input "guar"
click at [195, 168] on link "001EC6100458208" at bounding box center [186, 169] width 87 height 11
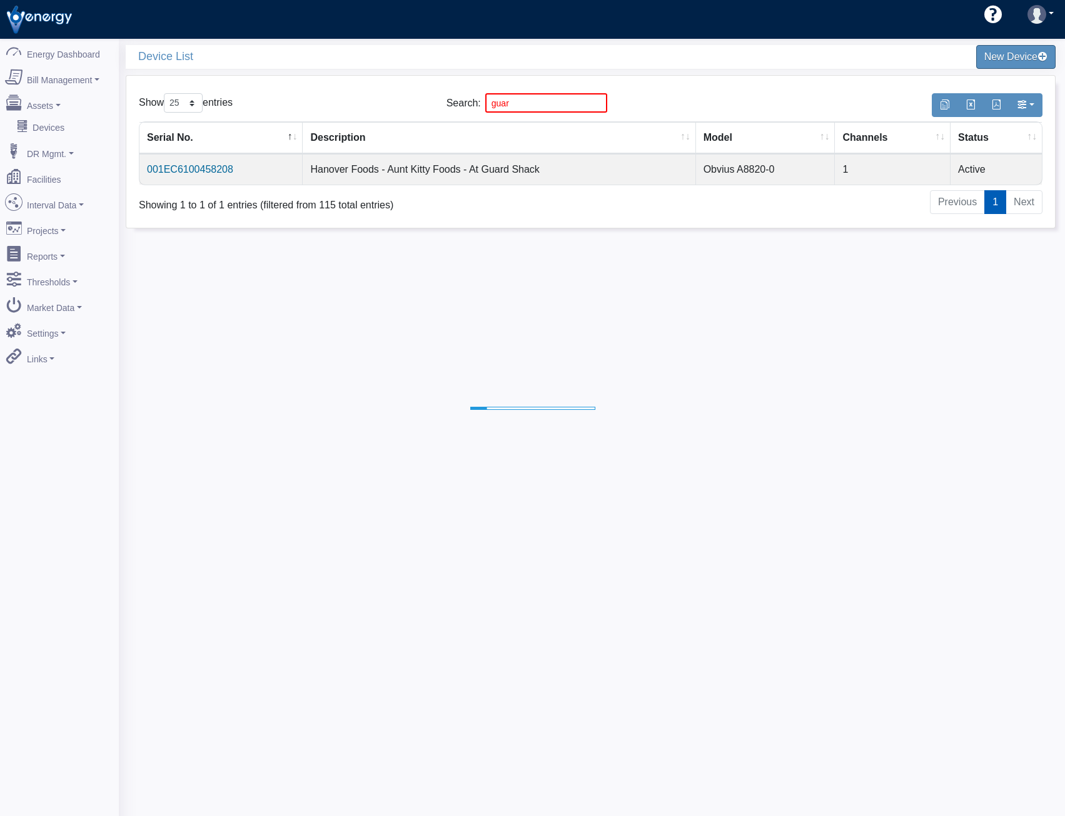
select select "25"
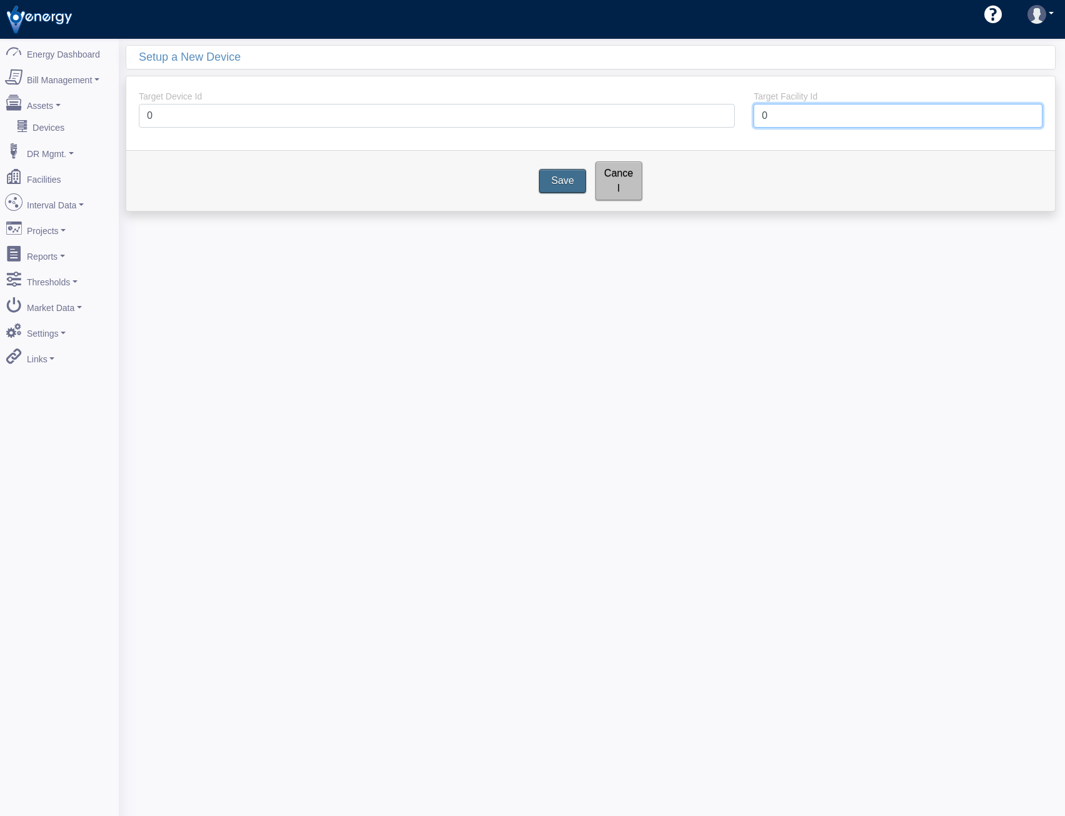
click at [778, 119] on input "0" at bounding box center [898, 116] width 289 height 24
paste input "2553"
type input "2553"
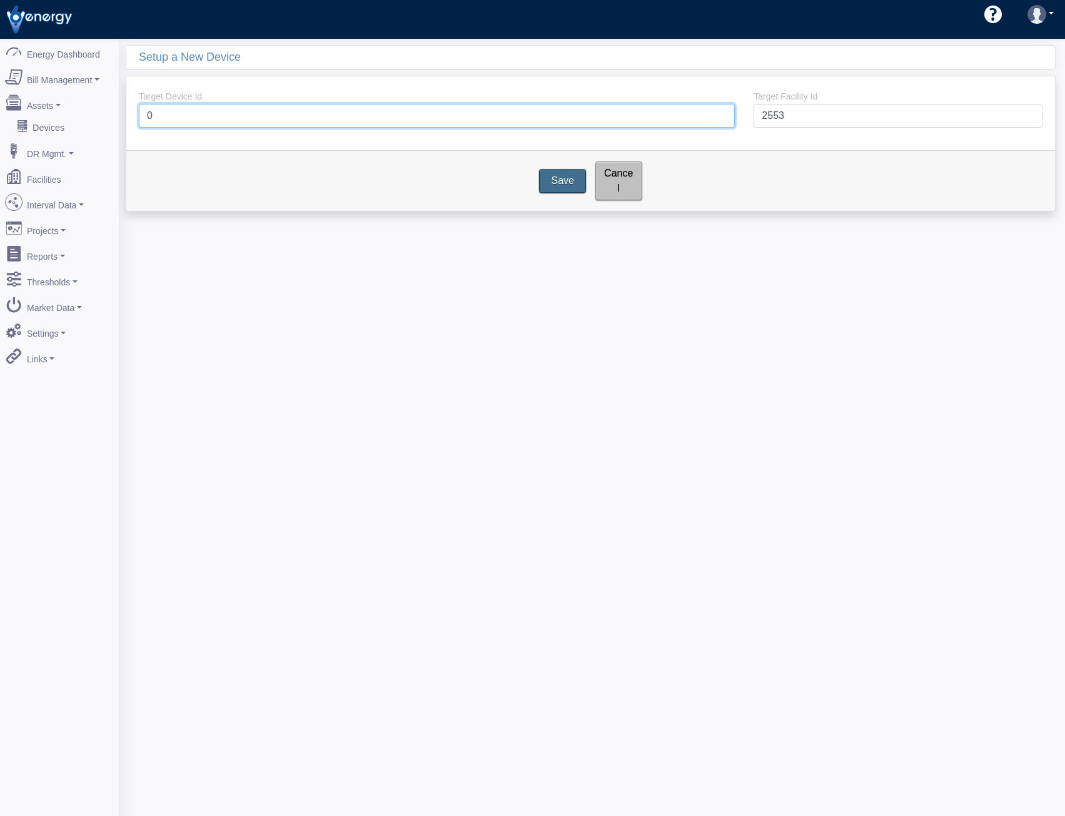
click at [230, 113] on input "0" at bounding box center [437, 116] width 596 height 24
paste input "1216"
type input "1216"
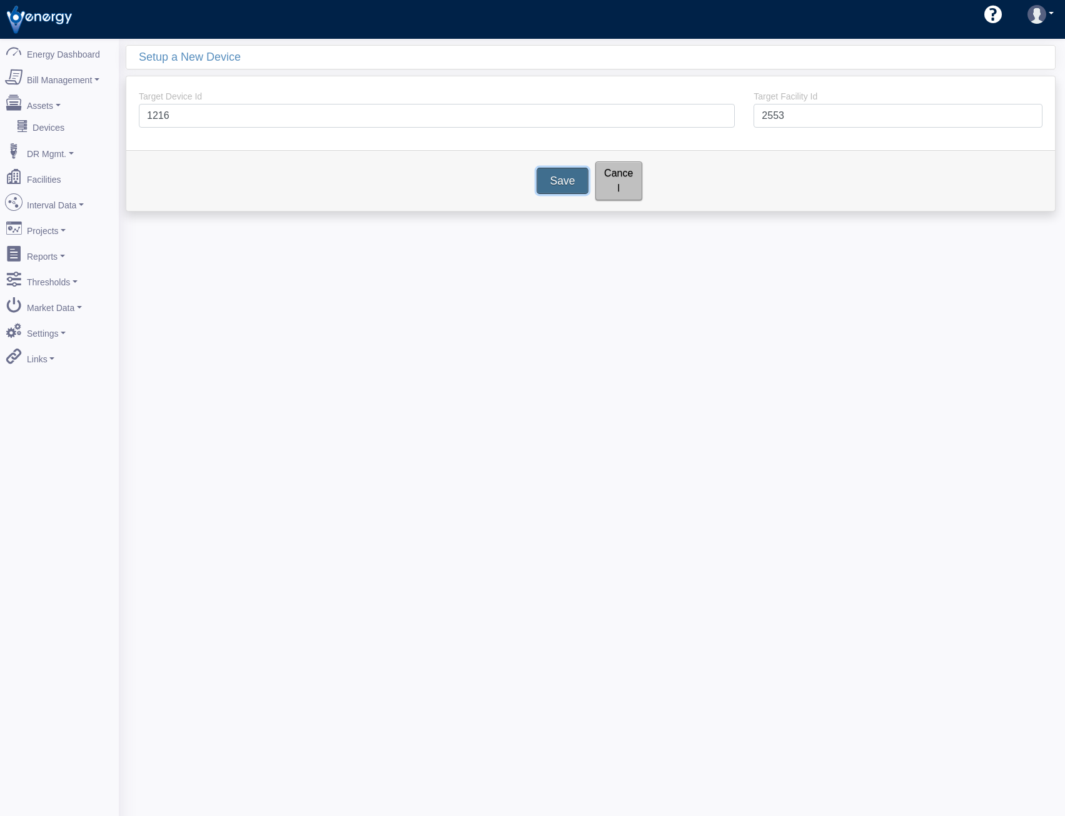
click at [557, 178] on input "Save" at bounding box center [563, 181] width 52 height 26
click at [540, 118] on input "1216" at bounding box center [437, 116] width 596 height 24
type input "1215"
click at [915, 111] on input "2553" at bounding box center [898, 116] width 289 height 24
type input "2552"
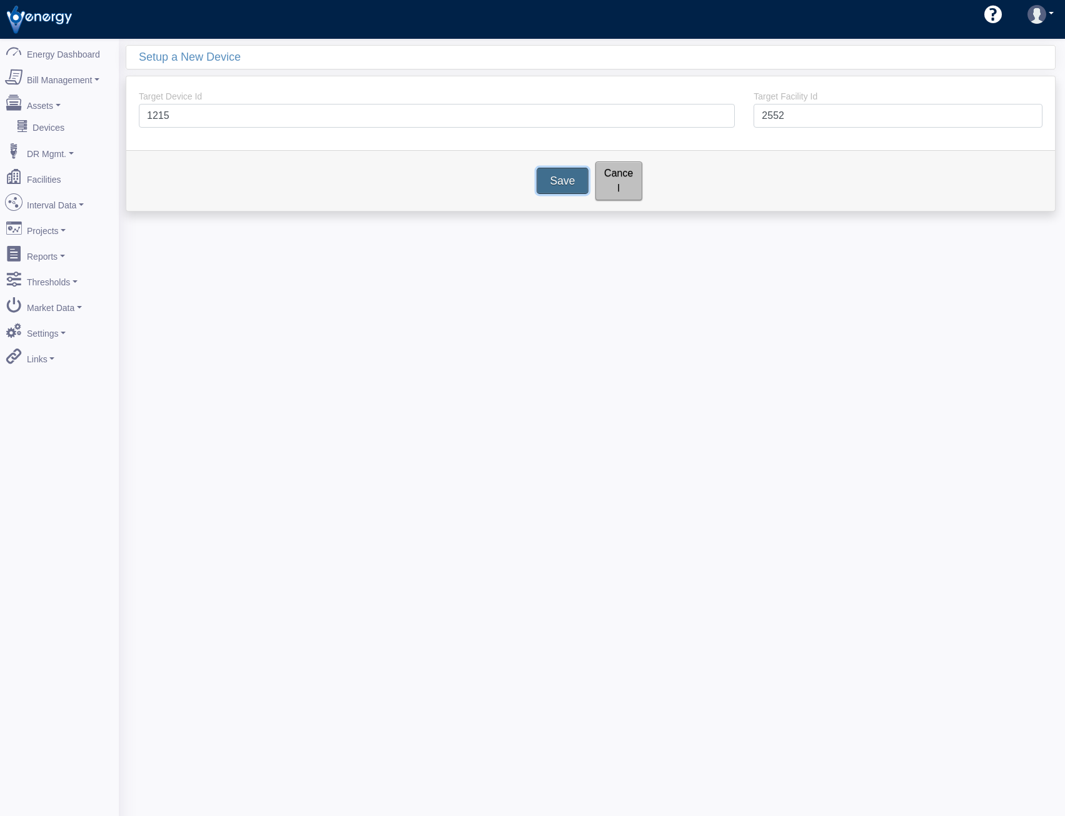
click at [567, 173] on input "Save" at bounding box center [563, 181] width 52 height 26
click at [42, 173] on link "Facilities" at bounding box center [59, 176] width 121 height 26
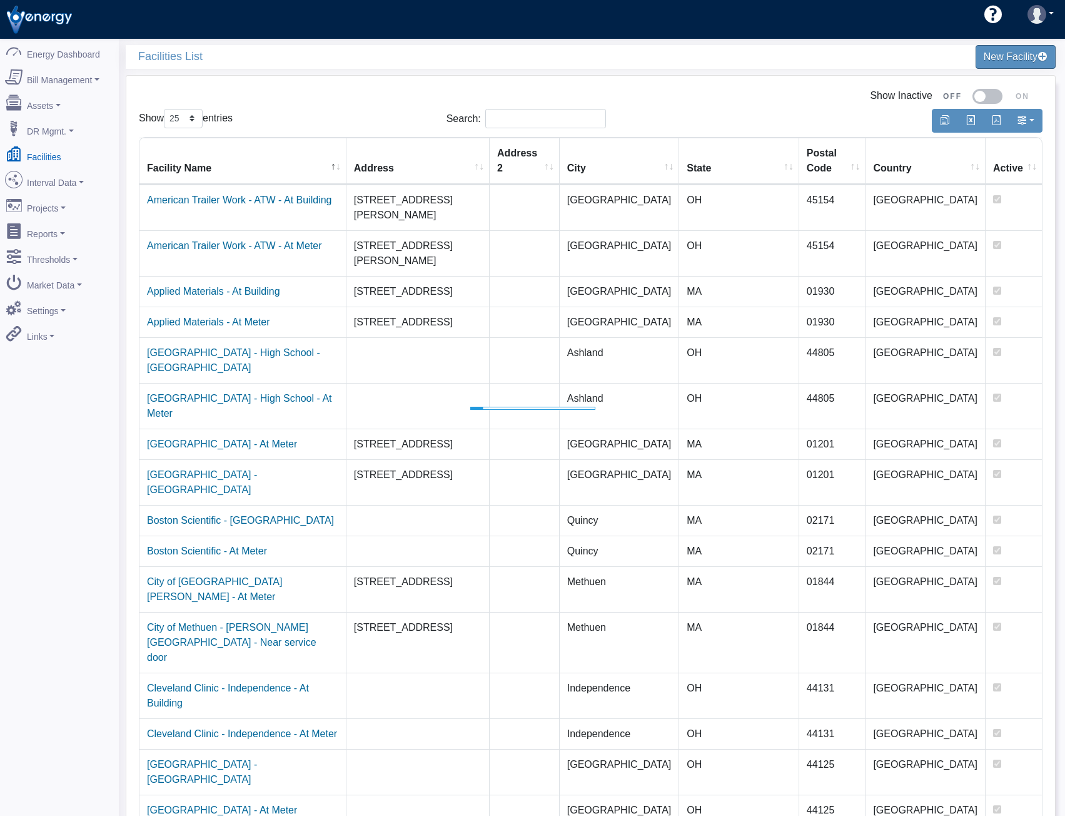
select select "25"
click at [494, 117] on input "Search:" at bounding box center [545, 118] width 121 height 19
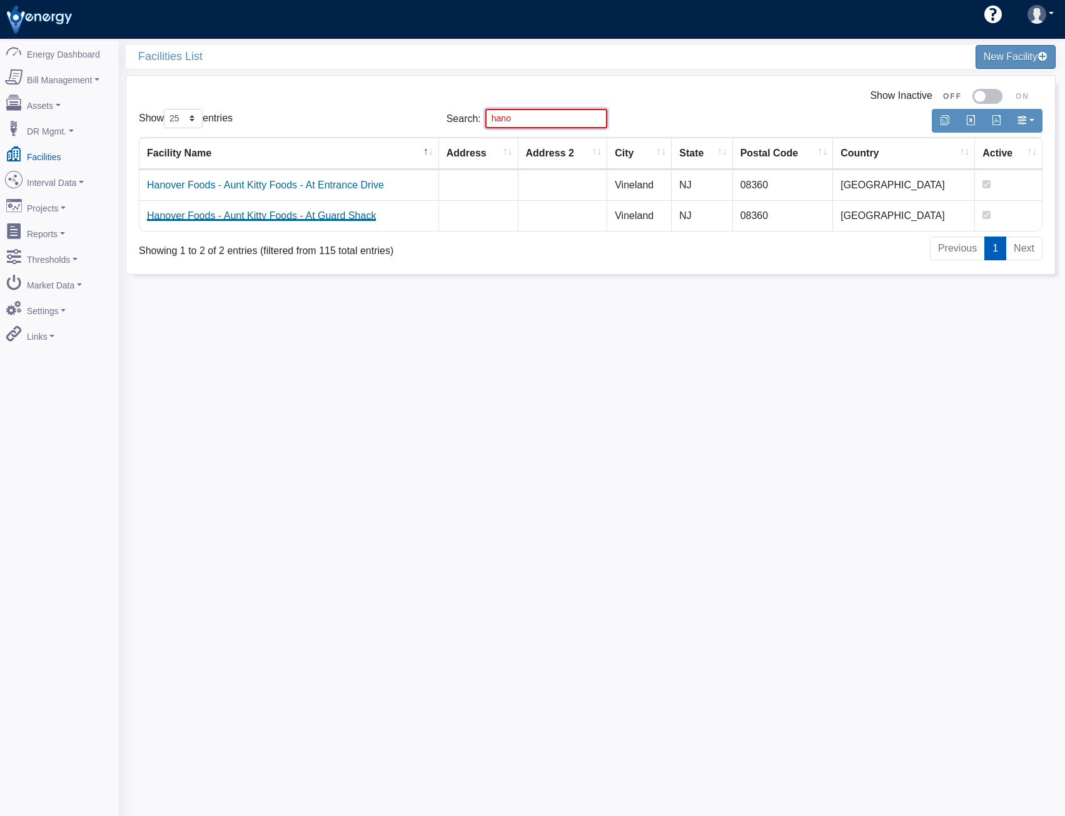
type input "hano"
click at [363, 215] on link "Hanover Foods - Aunt Kitty Foods - At Guard Shack" at bounding box center [261, 215] width 229 height 11
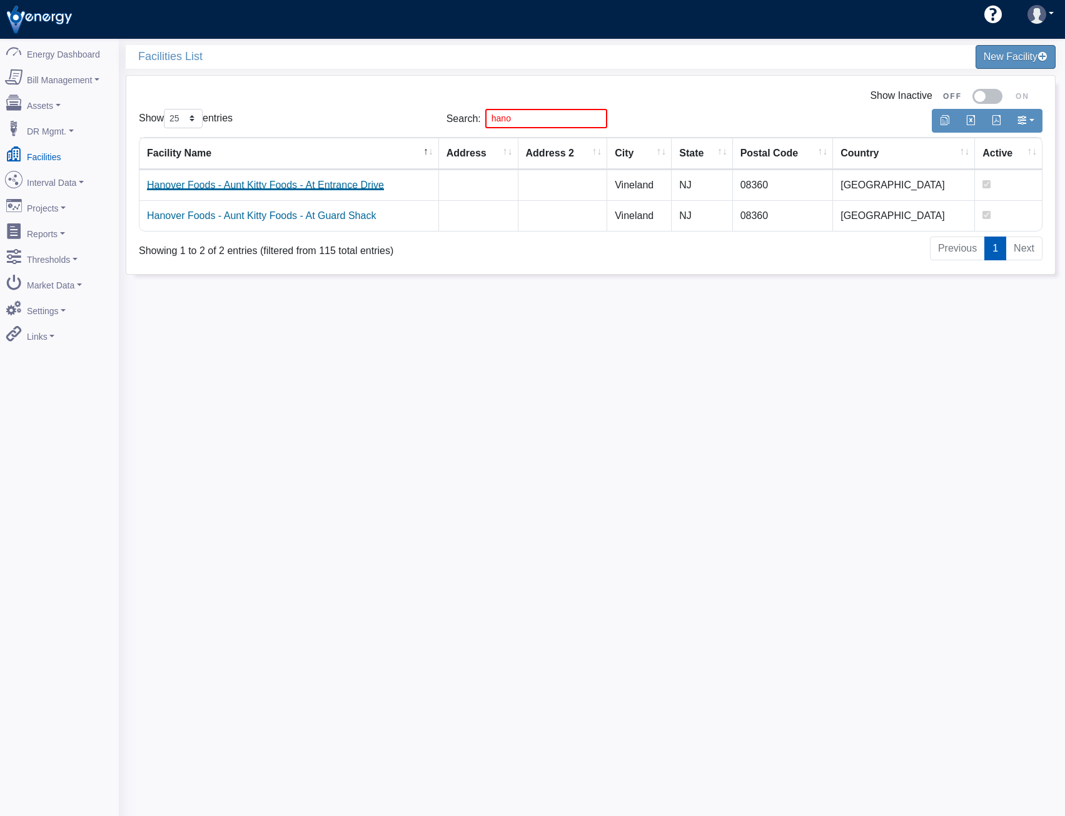
click at [362, 185] on link "Hanover Foods - Aunt Kitty Foods - At Entrance Drive" at bounding box center [265, 185] width 237 height 11
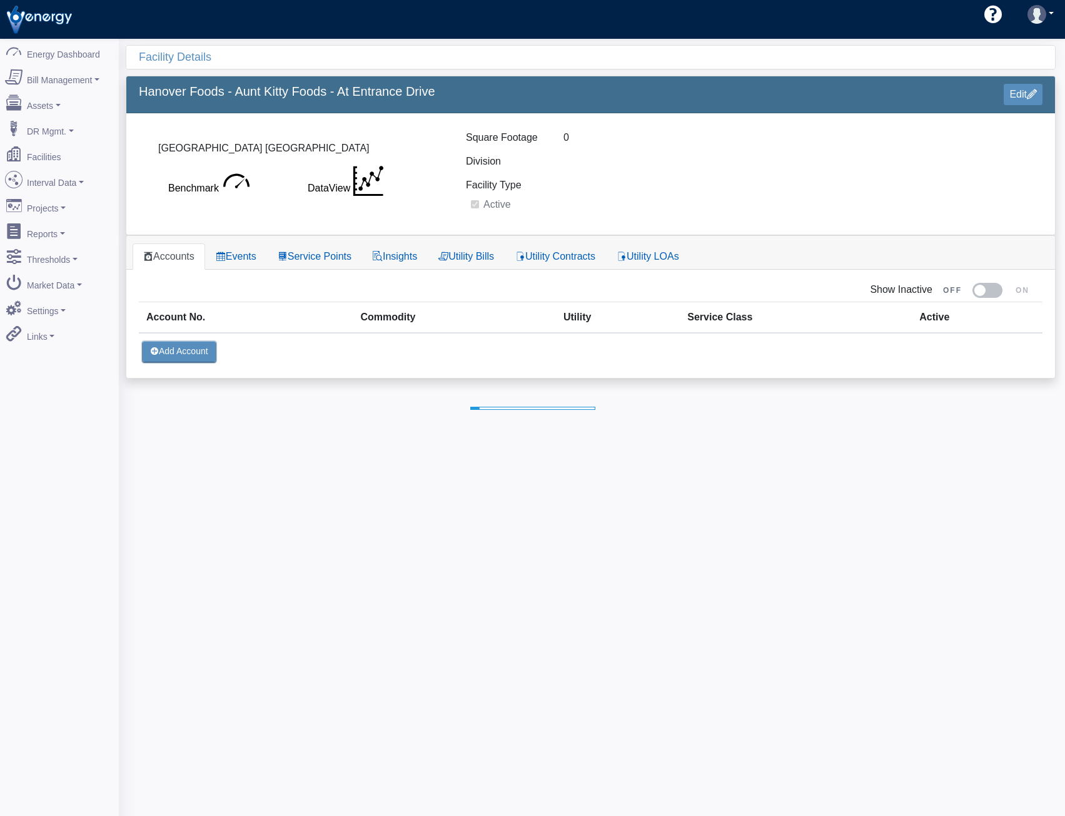
select select "25"
click at [324, 255] on link "Service Points" at bounding box center [314, 256] width 95 height 26
click at [333, 260] on link "Service Points" at bounding box center [314, 256] width 95 height 26
